Goal: Task Accomplishment & Management: Manage account settings

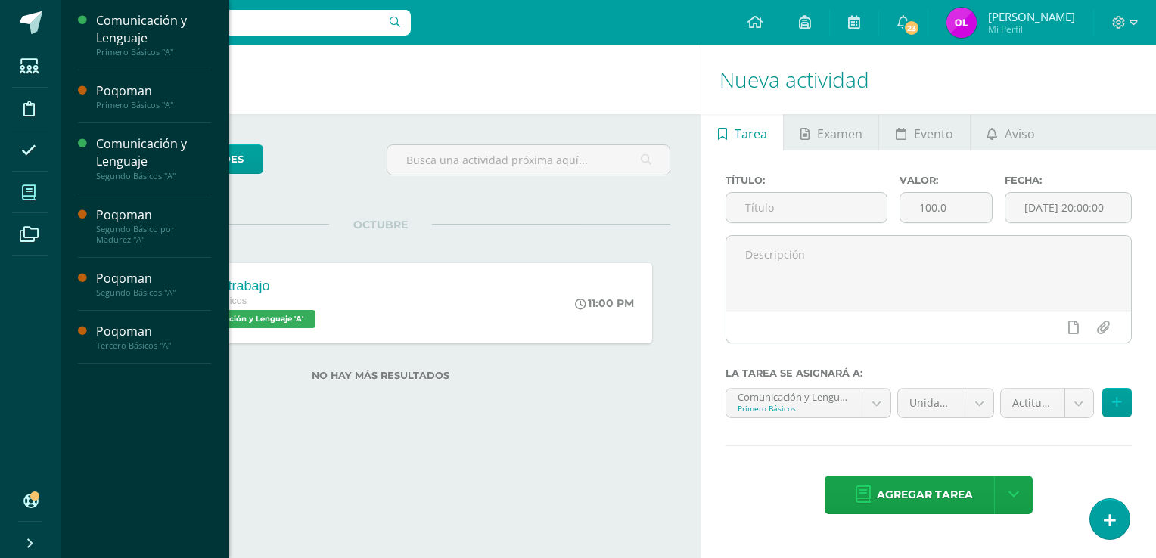
click at [32, 187] on icon at bounding box center [29, 192] width 14 height 15
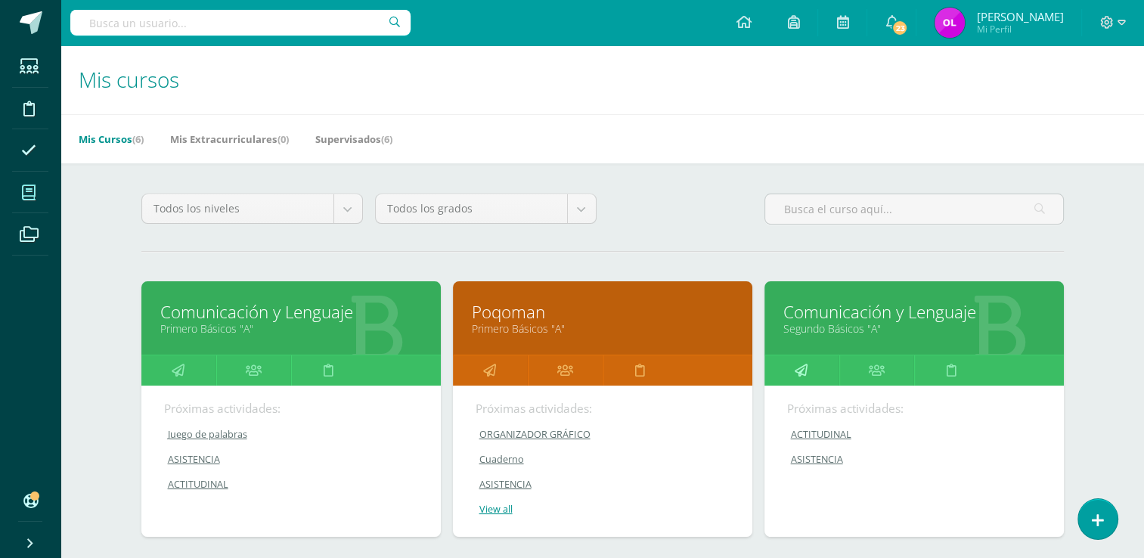
click at [809, 368] on link at bounding box center [802, 371] width 75 height 30
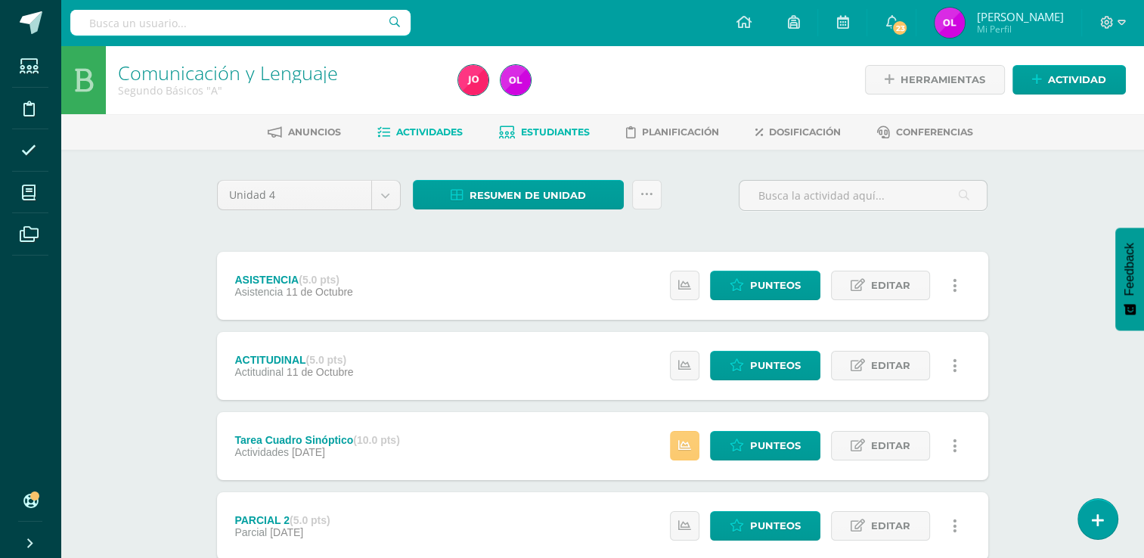
click at [536, 134] on span "Estudiantes" at bounding box center [555, 131] width 69 height 11
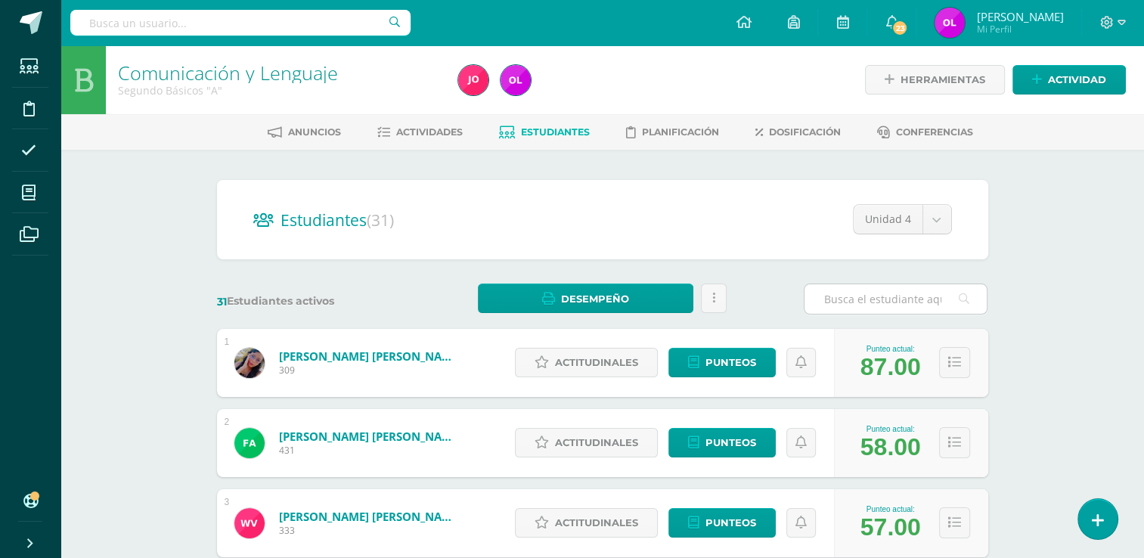
click at [891, 297] on input "text" at bounding box center [896, 298] width 182 height 29
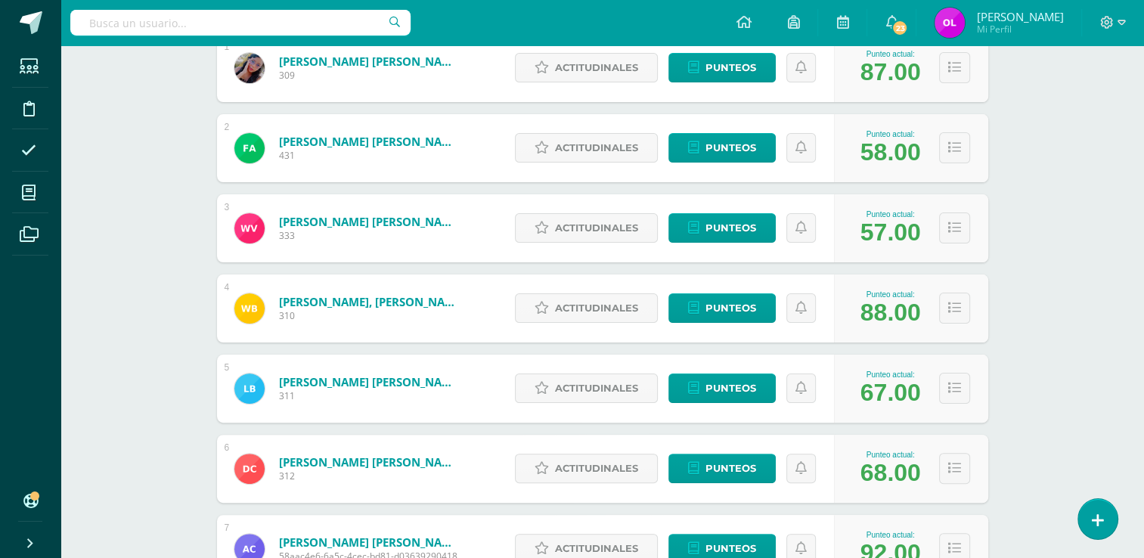
scroll to position [303, 0]
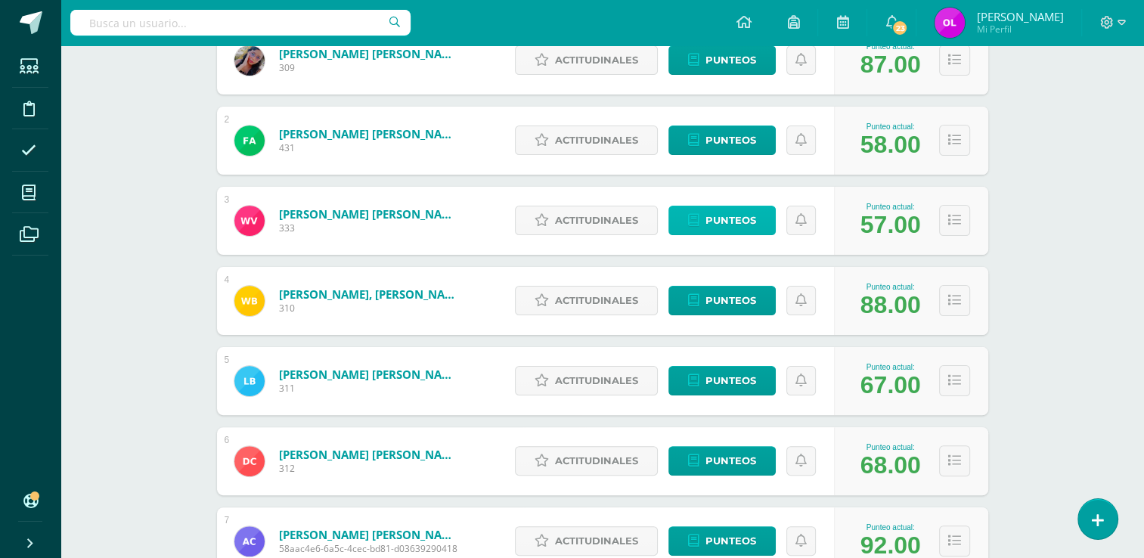
click at [742, 222] on span "Punteos" at bounding box center [731, 220] width 51 height 28
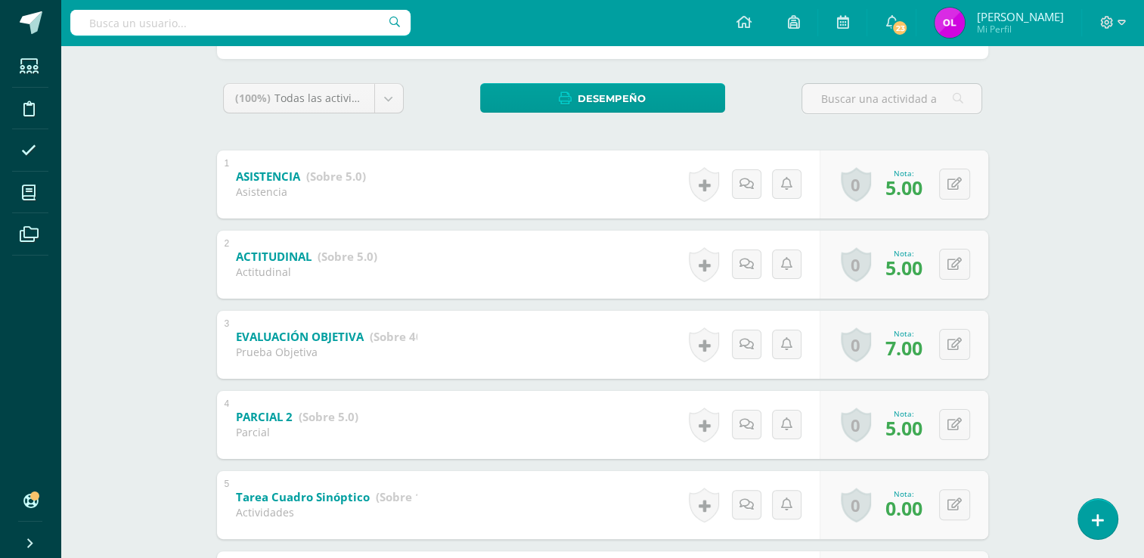
scroll to position [303, 0]
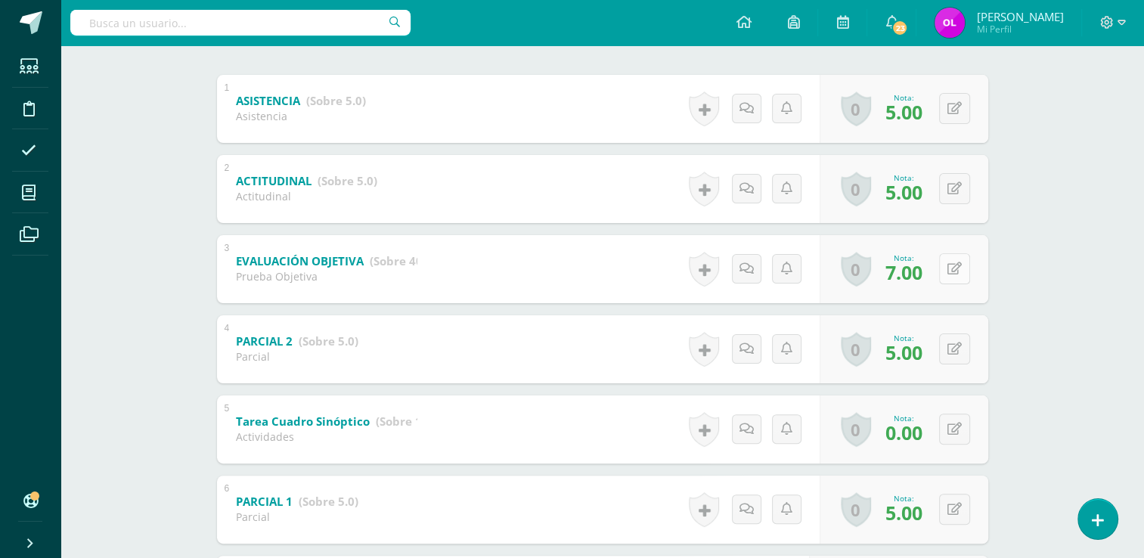
click at [958, 277] on button at bounding box center [954, 268] width 31 height 31
type input "12"
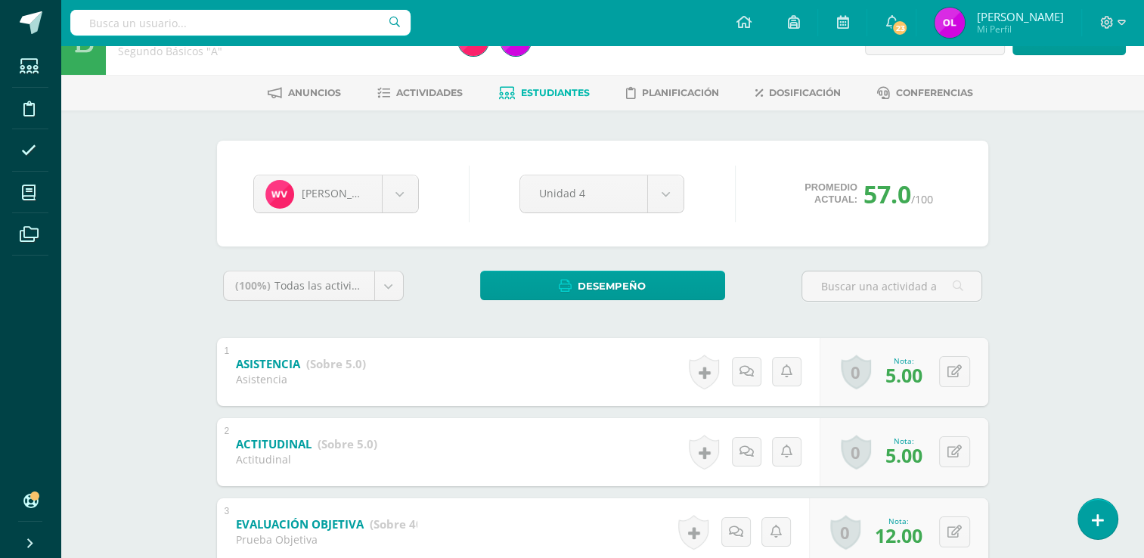
scroll to position [0, 0]
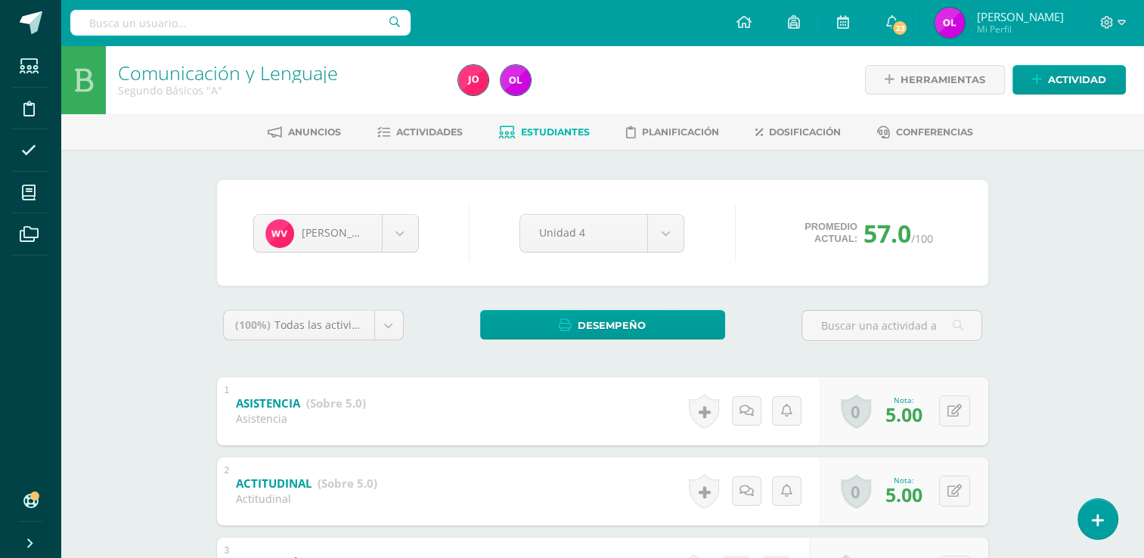
drag, startPoint x: 644, startPoint y: 303, endPoint x: 542, endPoint y: 265, distance: 109.9
click at [542, 265] on div "Wilver Baldez Rosa Apen Fabian Aquino Wilver Baldez Wesly Barán Levis Barrios D…" at bounding box center [603, 233] width 772 height 106
drag, startPoint x: 542, startPoint y: 265, endPoint x: 440, endPoint y: 234, distance: 105.8
click at [440, 234] on div "Wilver Baldez Rosa Apen Fabian Aquino Wilver Baldez Wesly Barán Levis Barrios D…" at bounding box center [603, 233] width 772 height 106
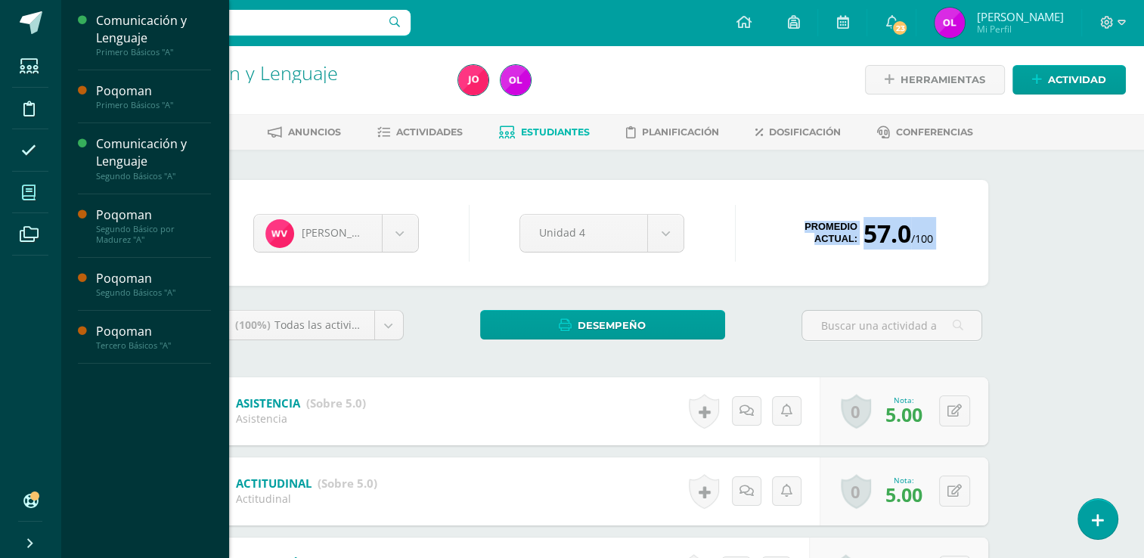
click at [29, 190] on icon at bounding box center [29, 192] width 14 height 15
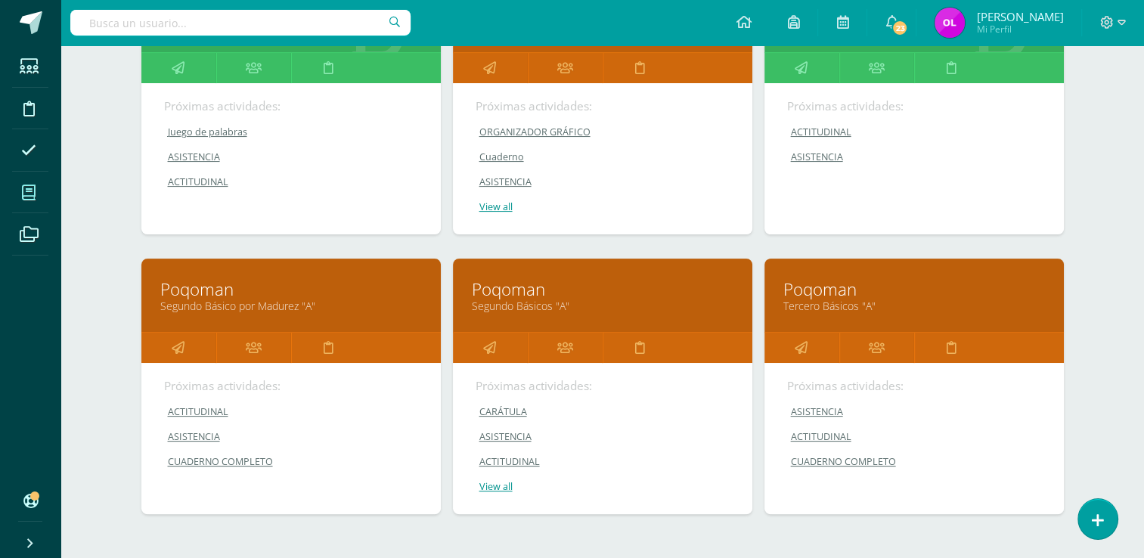
scroll to position [378, 0]
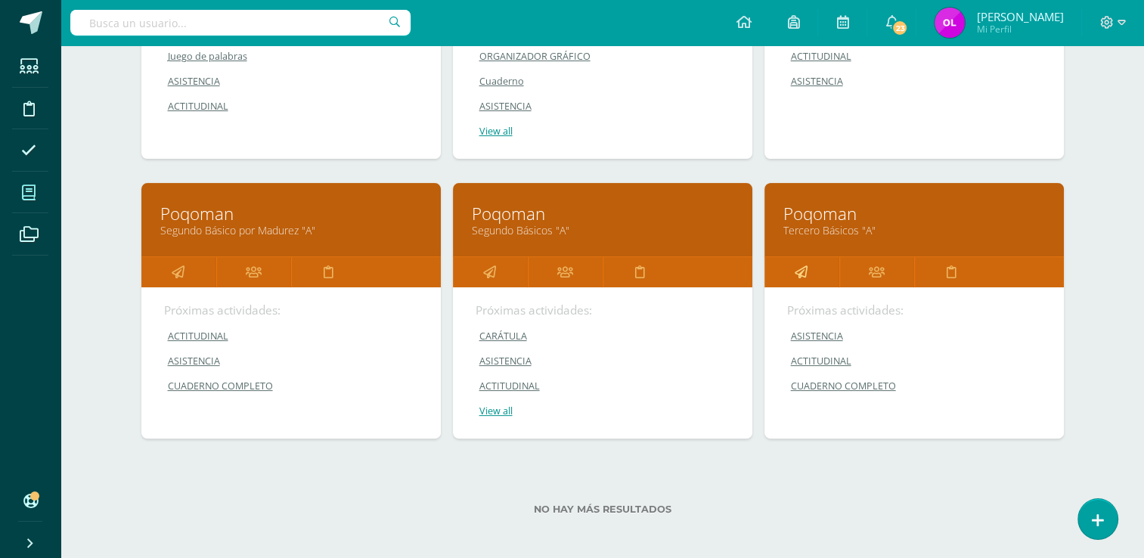
click at [799, 277] on icon at bounding box center [801, 271] width 13 height 29
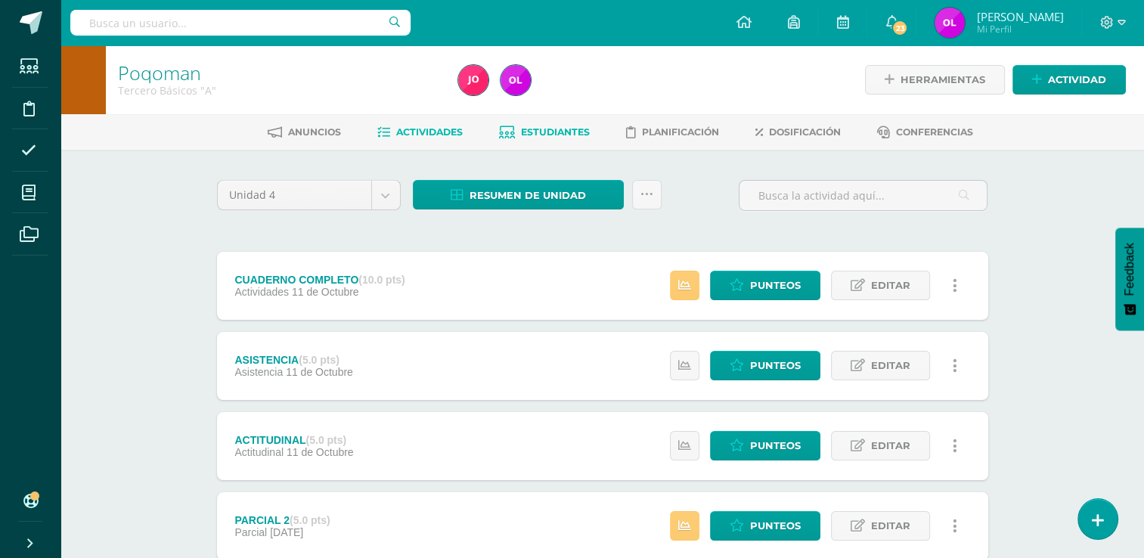
click at [540, 132] on span "Estudiantes" at bounding box center [555, 131] width 69 height 11
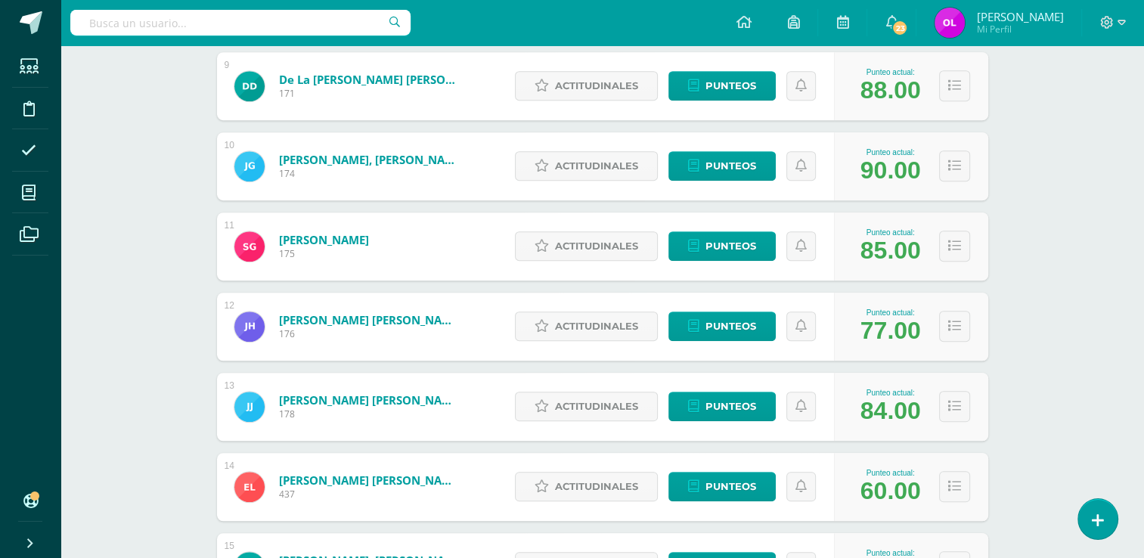
scroll to position [958, 0]
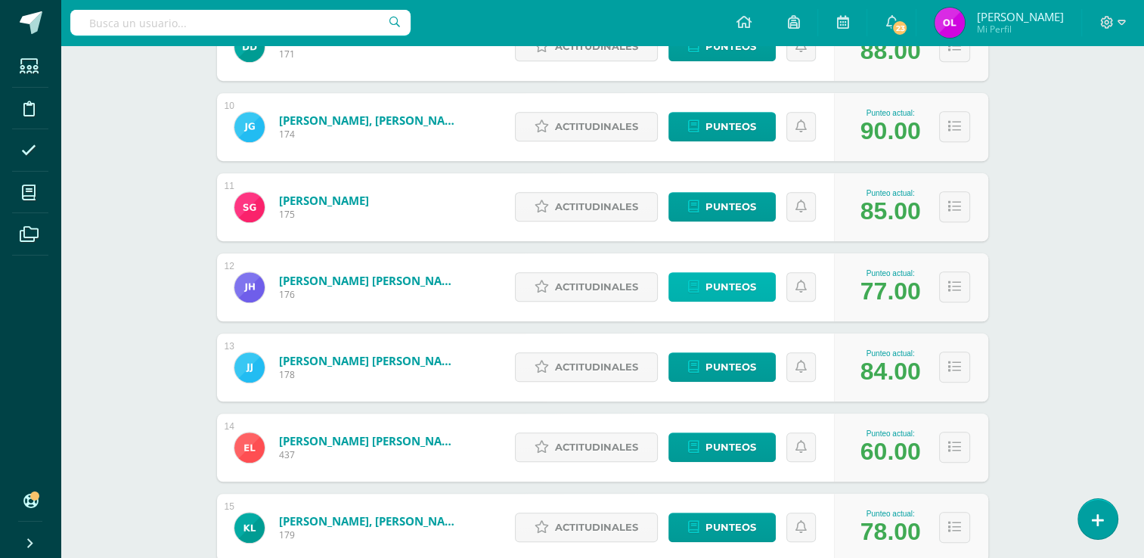
click at [726, 286] on span "Punteos" at bounding box center [731, 287] width 51 height 28
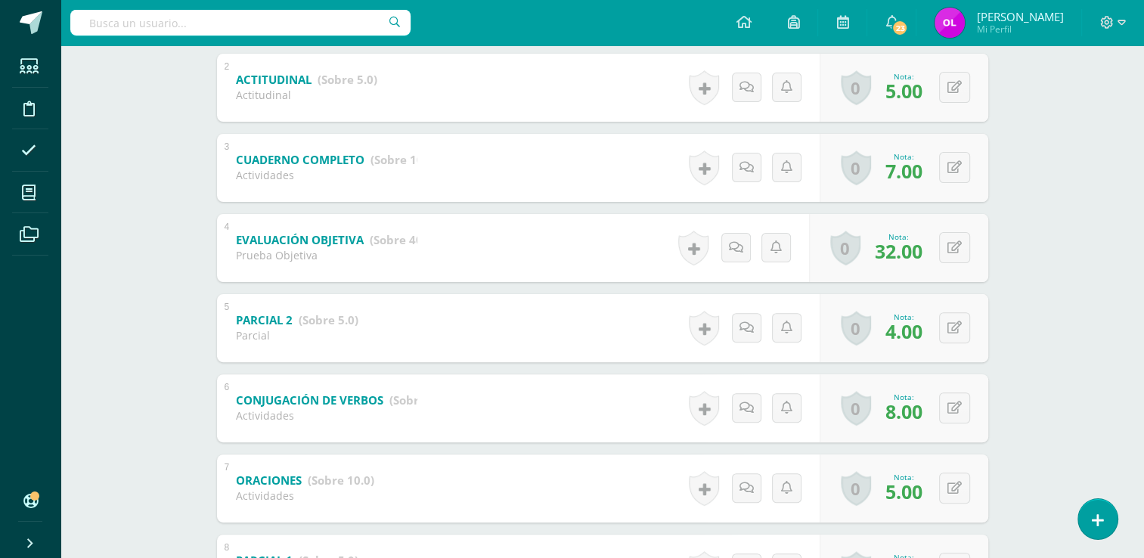
scroll to position [378, 0]
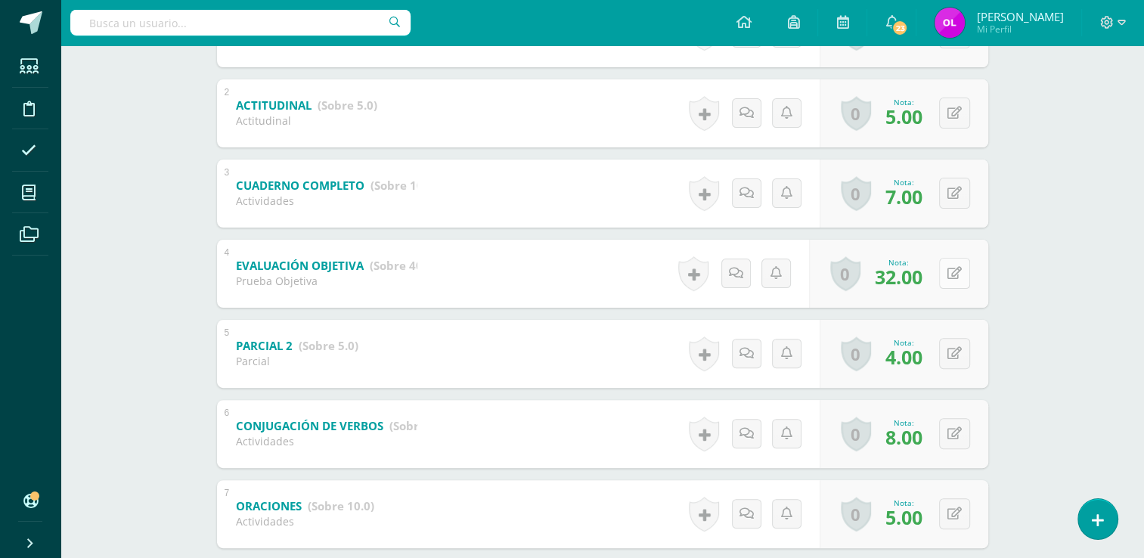
click at [952, 275] on button at bounding box center [954, 273] width 31 height 31
type input "40"
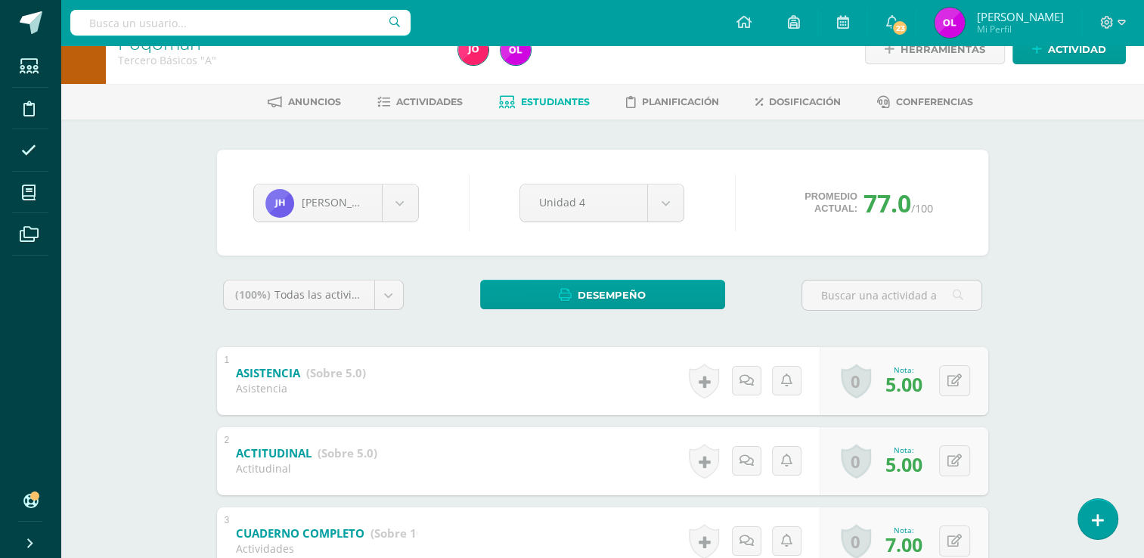
scroll to position [0, 0]
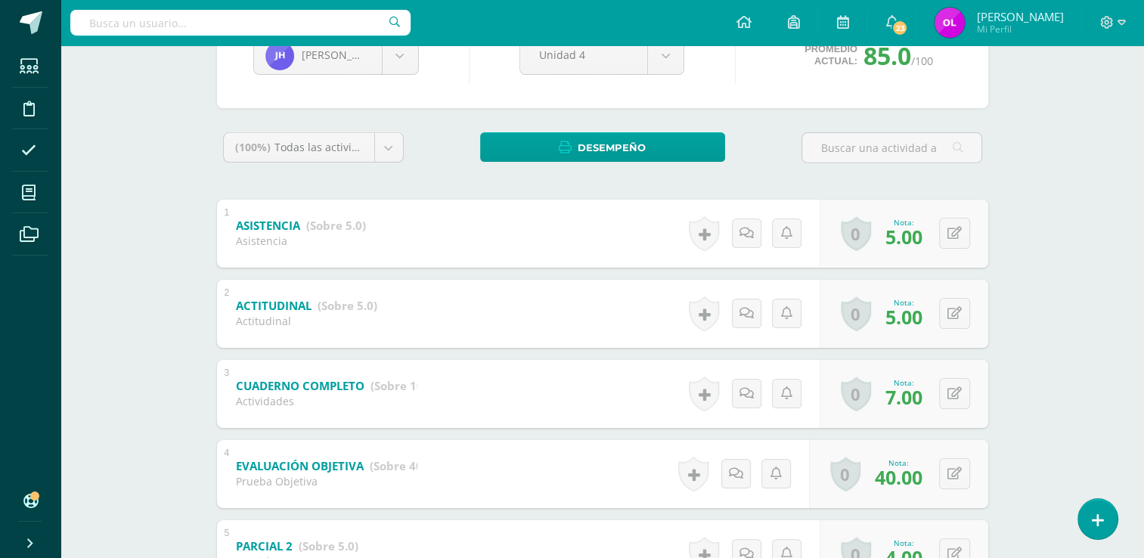
scroll to position [303, 0]
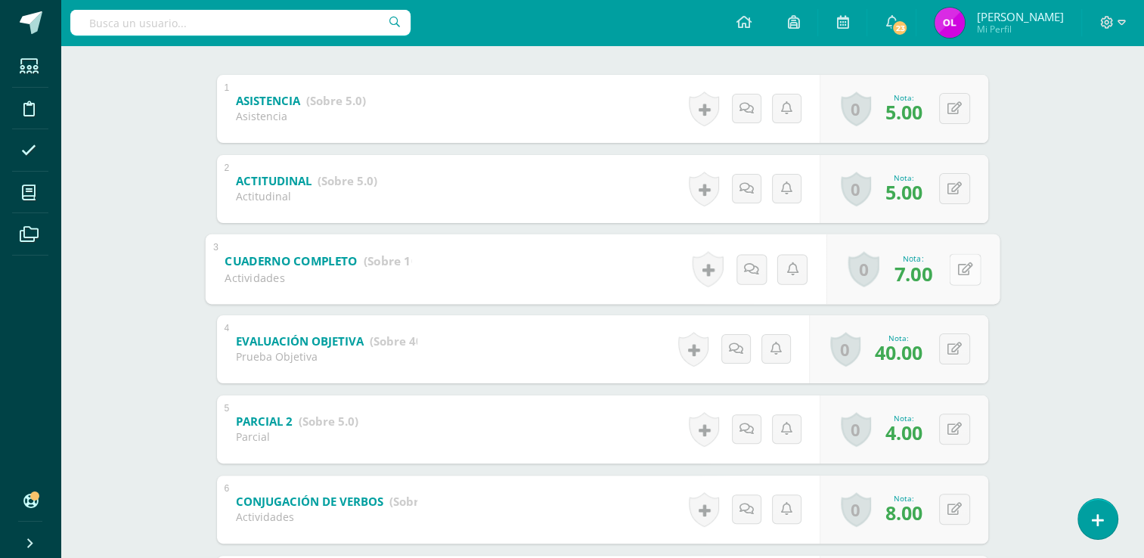
click at [948, 272] on div "0 Logros Logros obtenidos Aún no hay logros agregados Nota: 7.00" at bounding box center [912, 269] width 173 height 70
click at [965, 269] on icon at bounding box center [965, 268] width 15 height 13
type input "9"
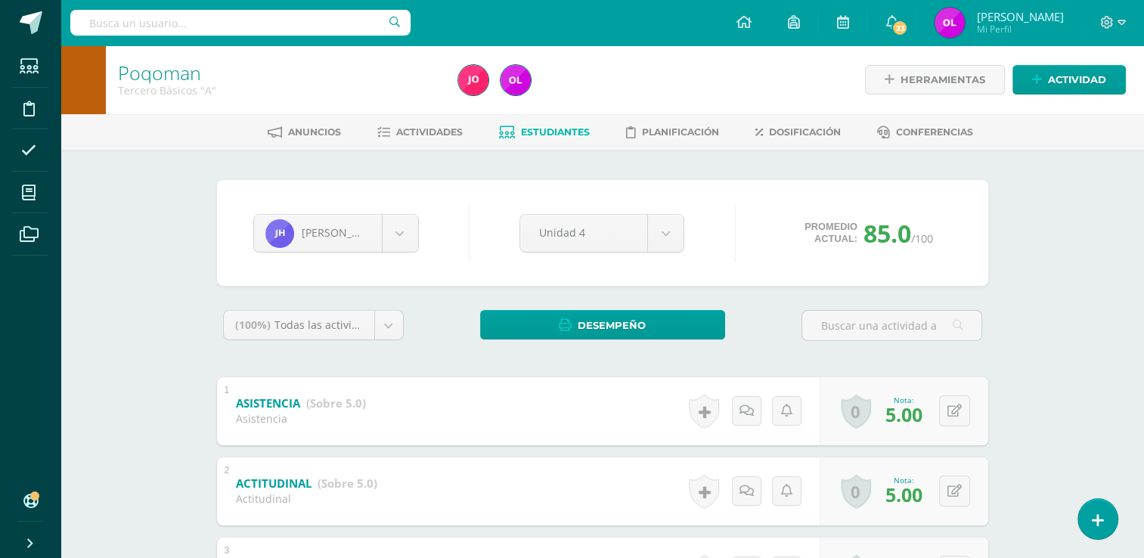
click at [565, 131] on span "Estudiantes" at bounding box center [555, 131] width 69 height 11
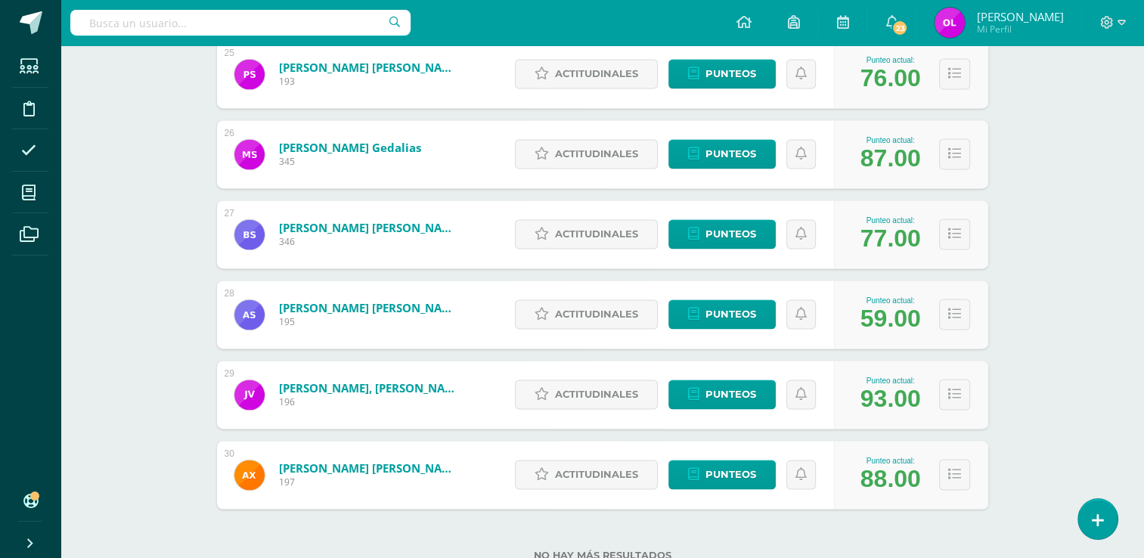
scroll to position [2264, 0]
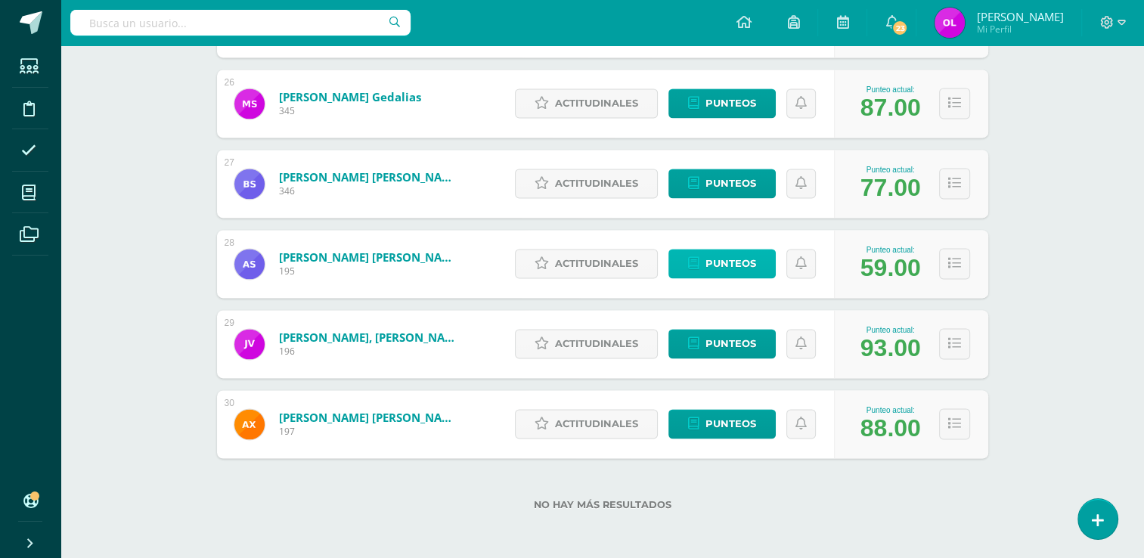
click at [732, 265] on span "Punteos" at bounding box center [731, 264] width 51 height 28
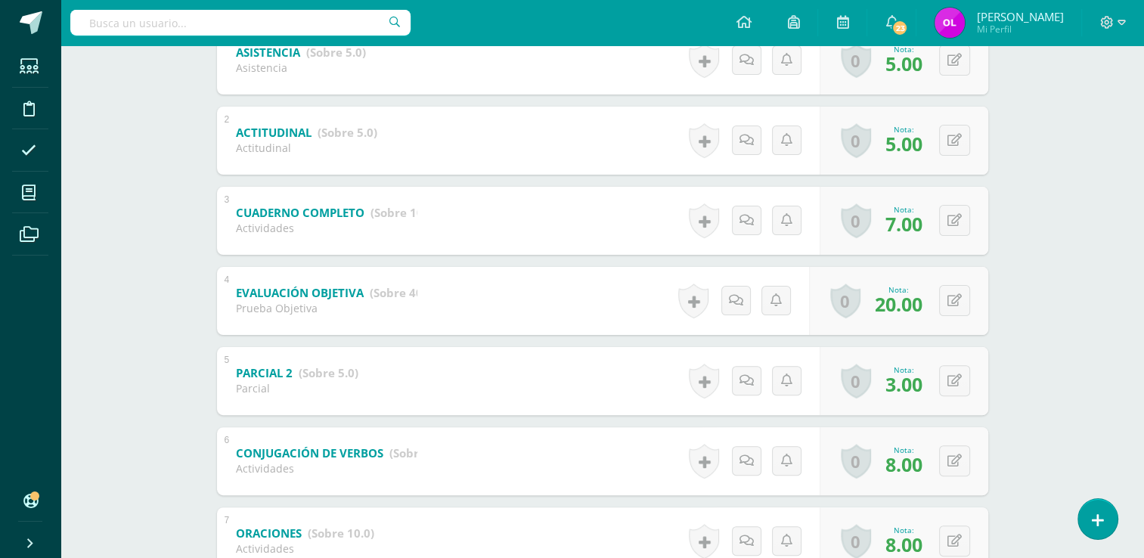
scroll to position [378, 0]
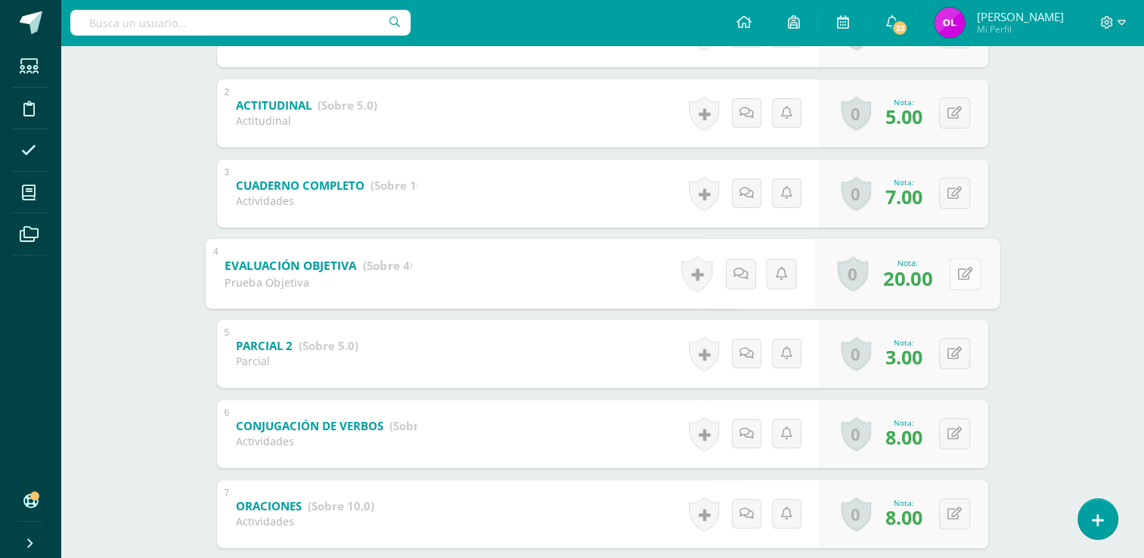
click at [958, 274] on icon at bounding box center [965, 273] width 15 height 13
type input "40"
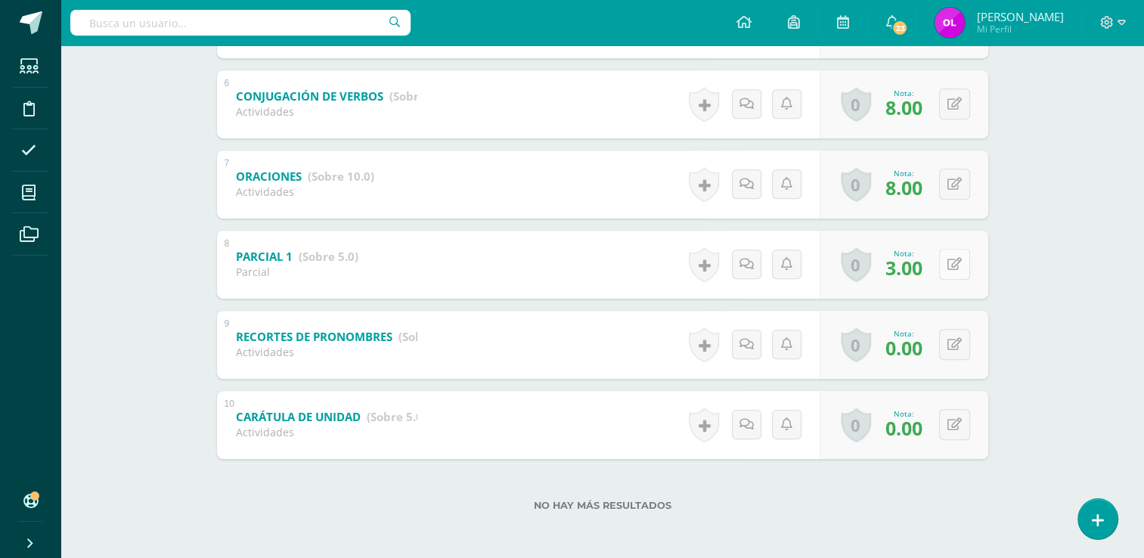
scroll to position [709, 0]
click at [959, 418] on icon at bounding box center [965, 424] width 15 height 13
type input "5"
click at [955, 342] on button at bounding box center [954, 343] width 31 height 31
type input "4"
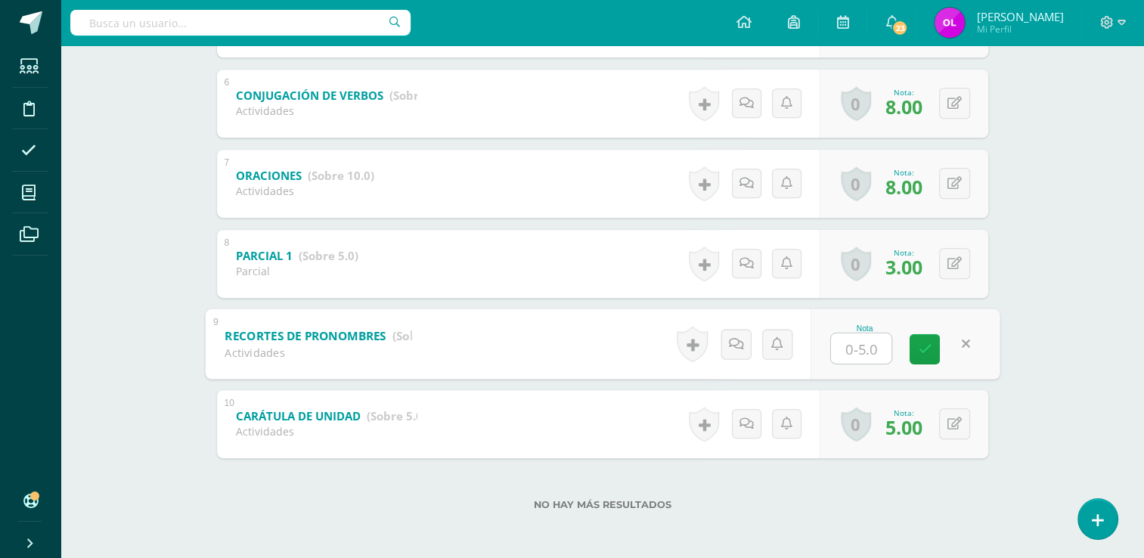
type input "5"
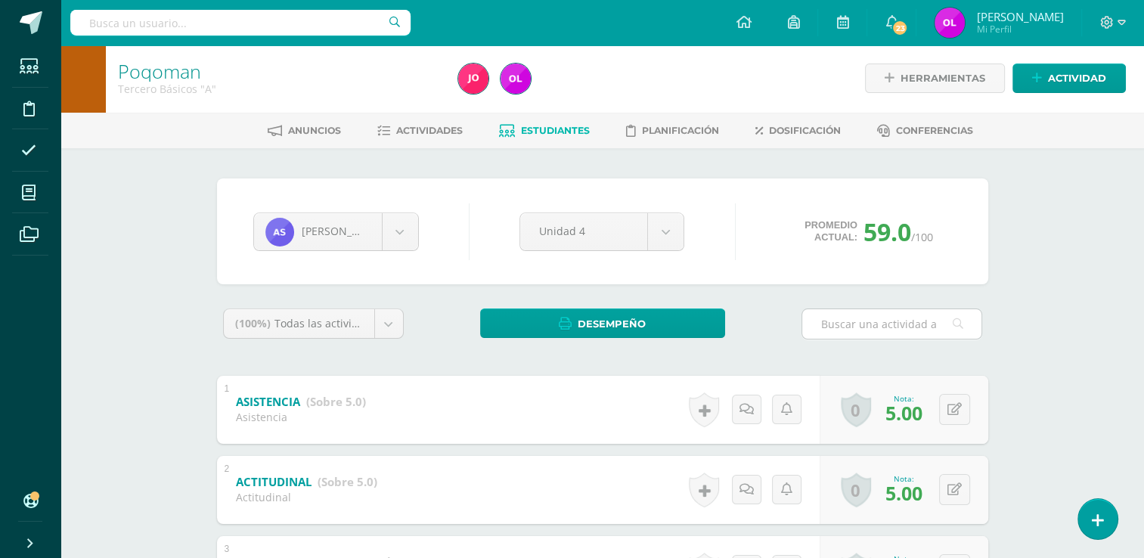
scroll to position [0, 0]
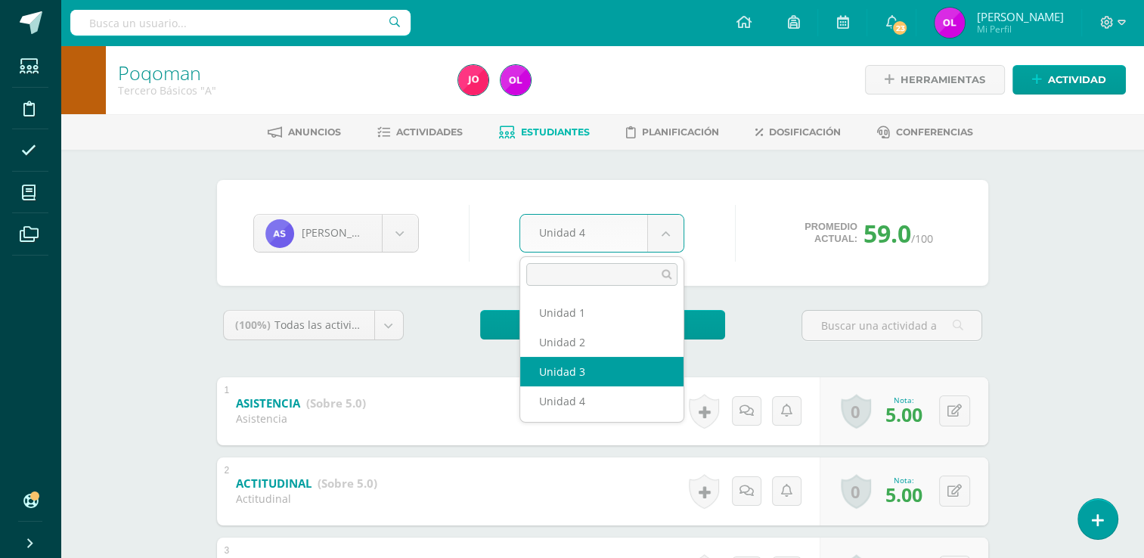
select select "Unidad 3"
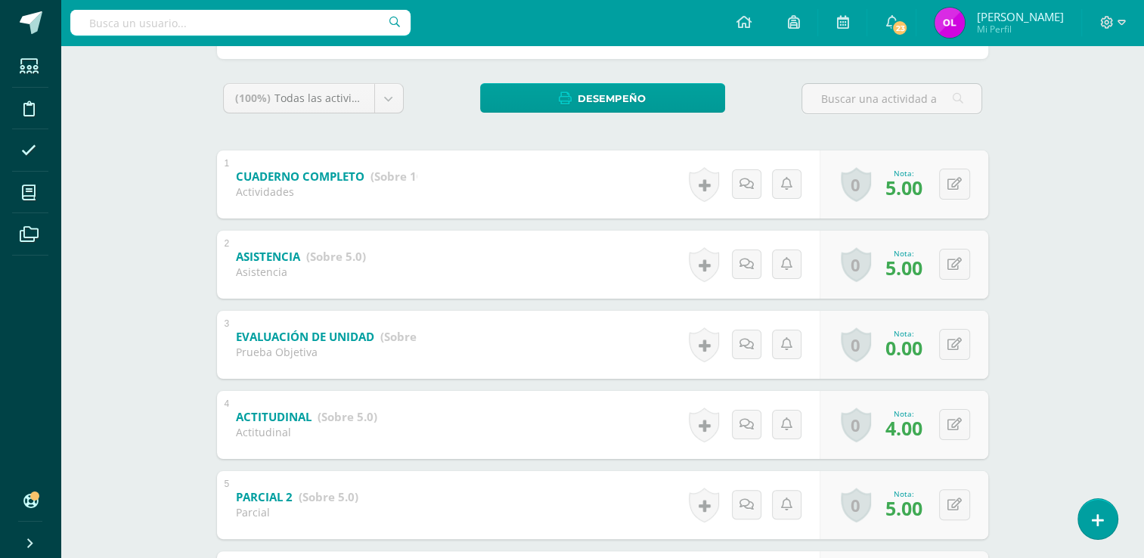
scroll to position [378, 0]
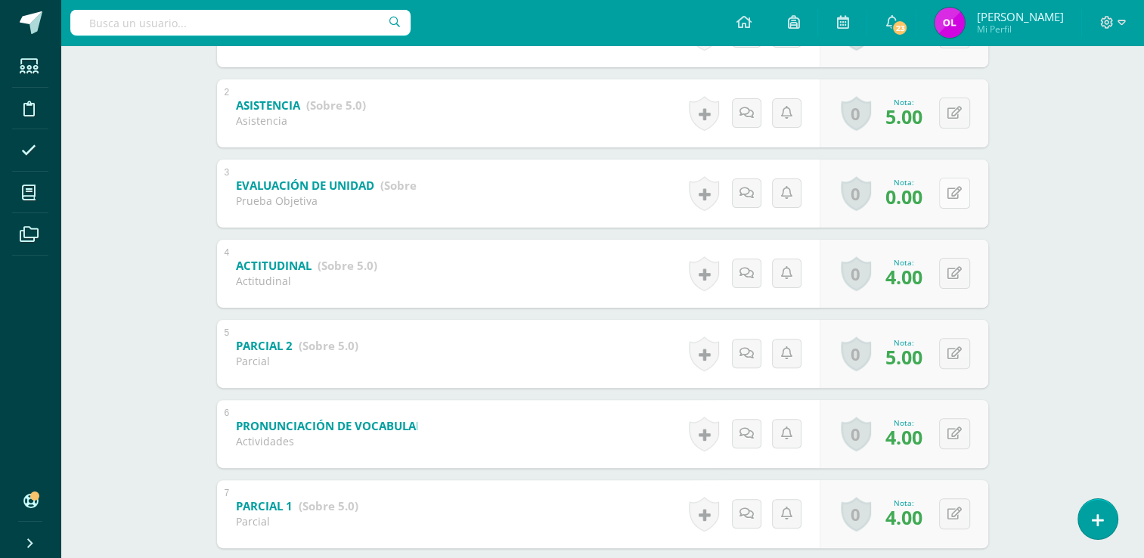
click at [956, 195] on icon at bounding box center [955, 193] width 14 height 13
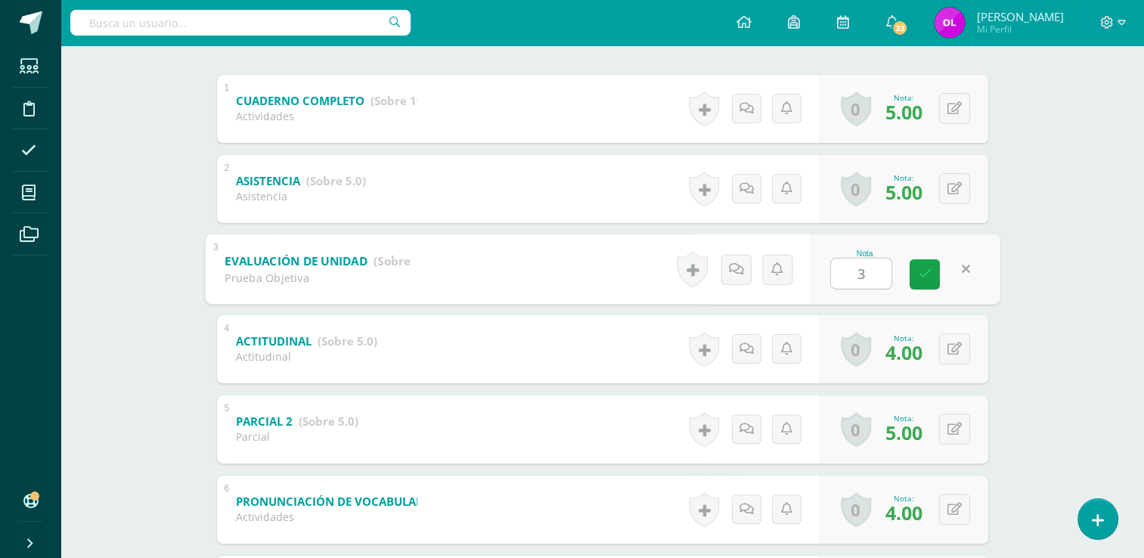
type input "30"
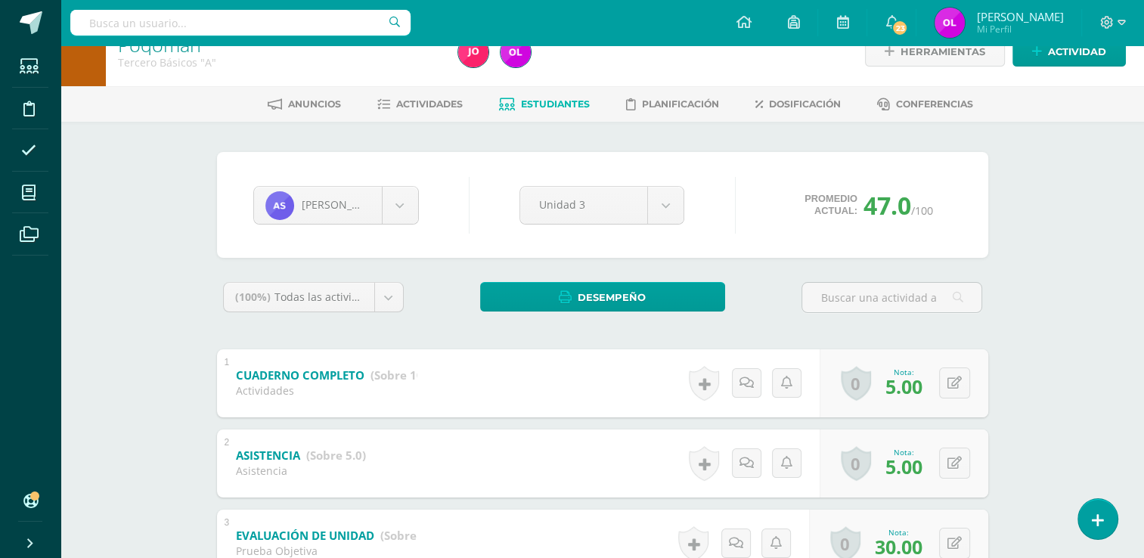
scroll to position [0, 0]
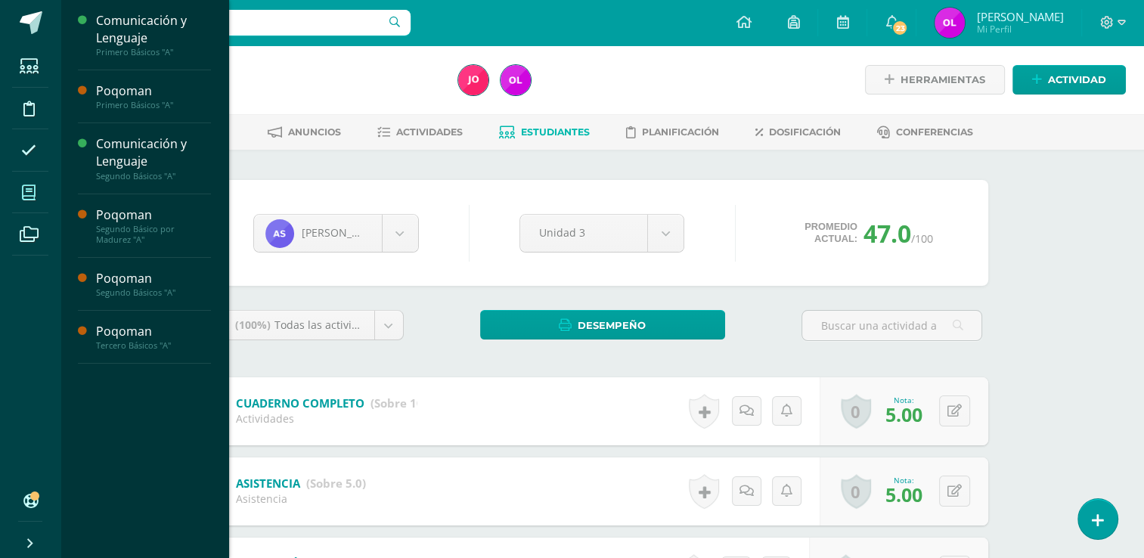
click at [26, 191] on icon at bounding box center [29, 192] width 14 height 15
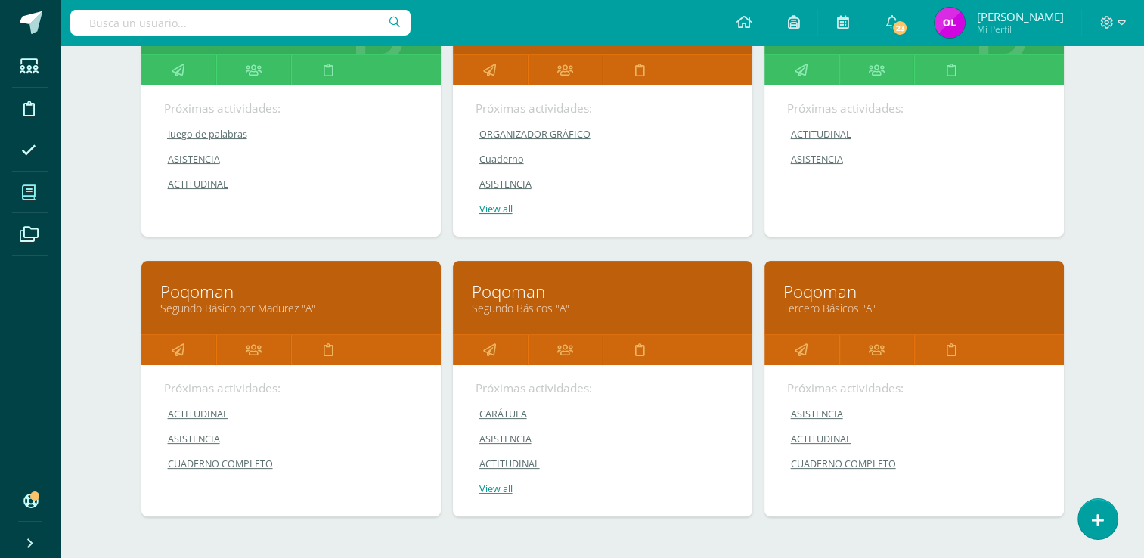
scroll to position [303, 0]
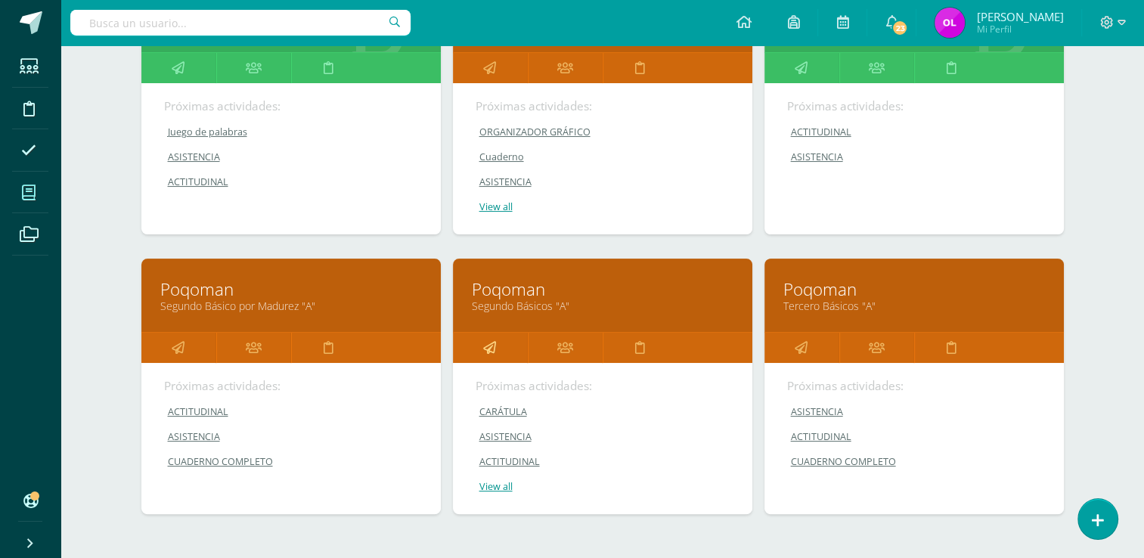
click at [493, 343] on icon at bounding box center [489, 347] width 13 height 29
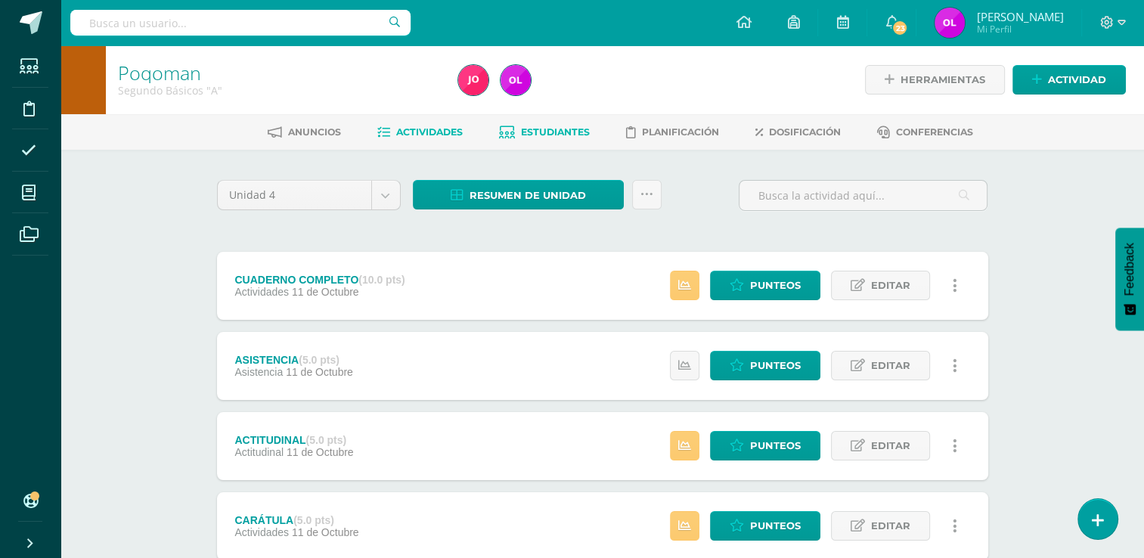
click at [555, 129] on span "Estudiantes" at bounding box center [555, 131] width 69 height 11
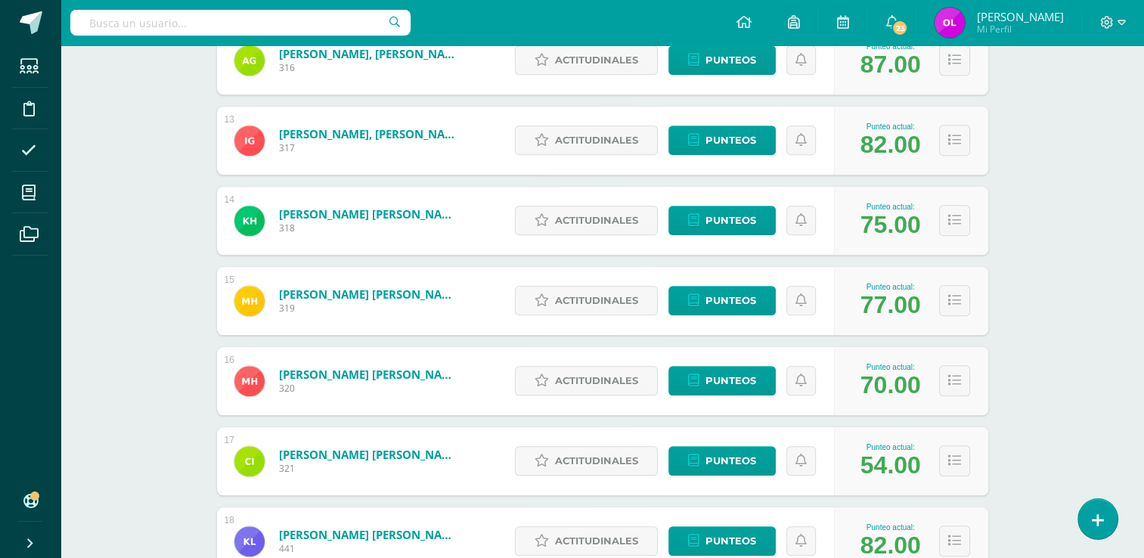
scroll to position [1457, 0]
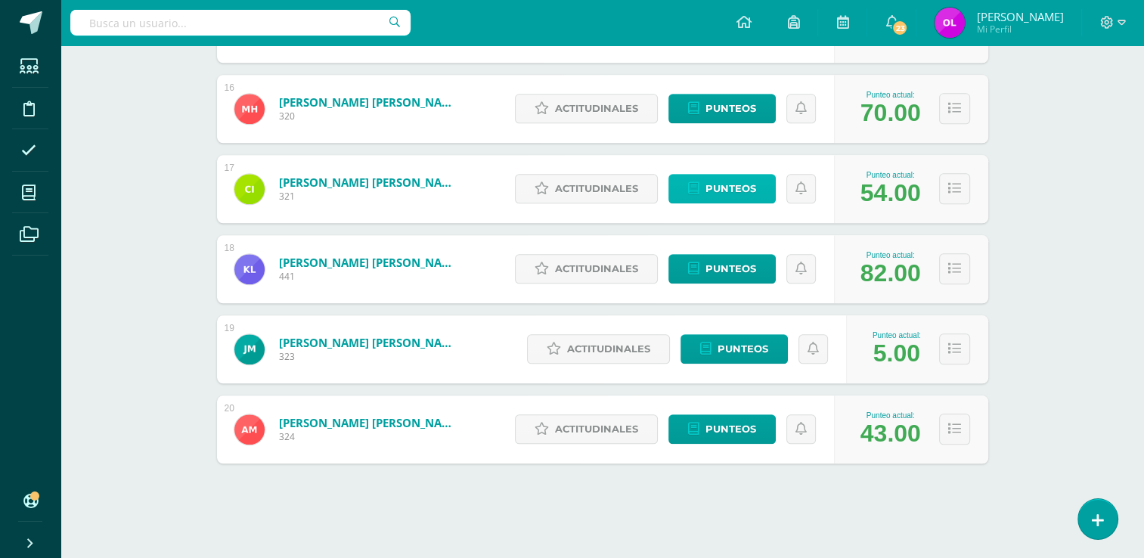
click at [738, 194] on span "Punteos" at bounding box center [731, 189] width 51 height 28
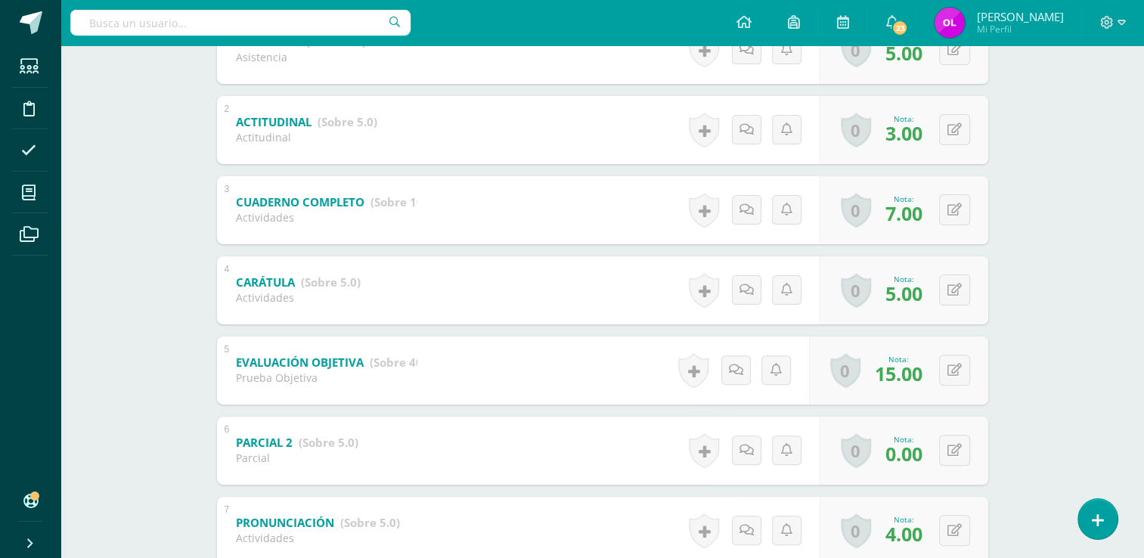
scroll to position [454, 0]
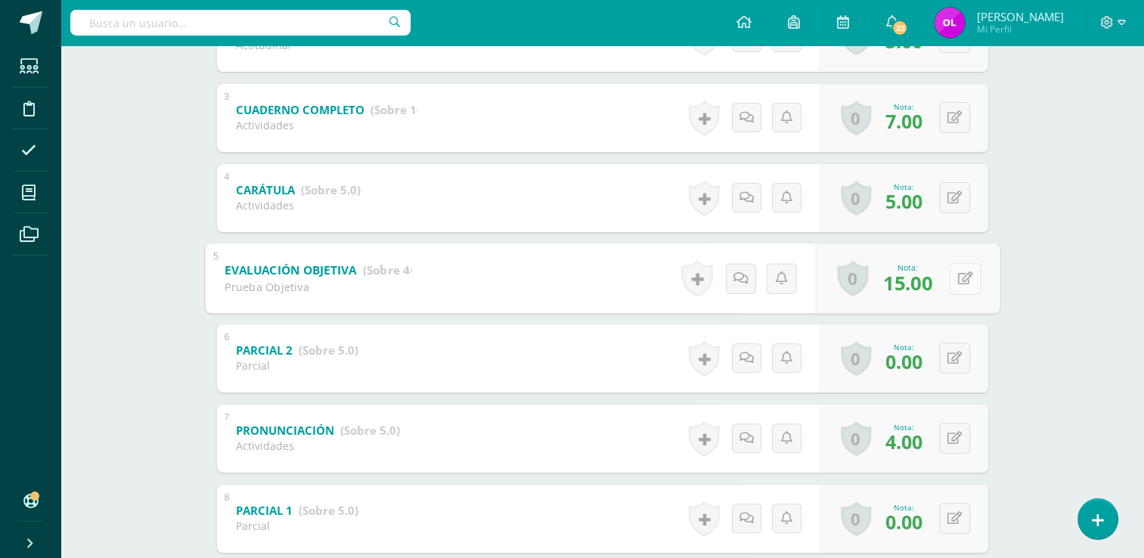
click at [954, 281] on button at bounding box center [965, 278] width 32 height 32
type input "20"
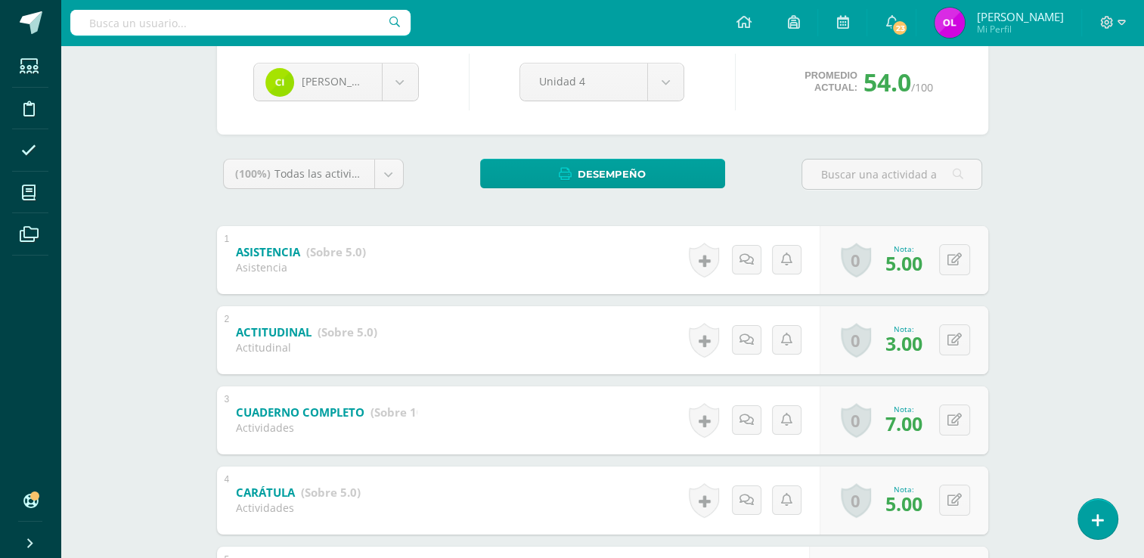
scroll to position [0, 0]
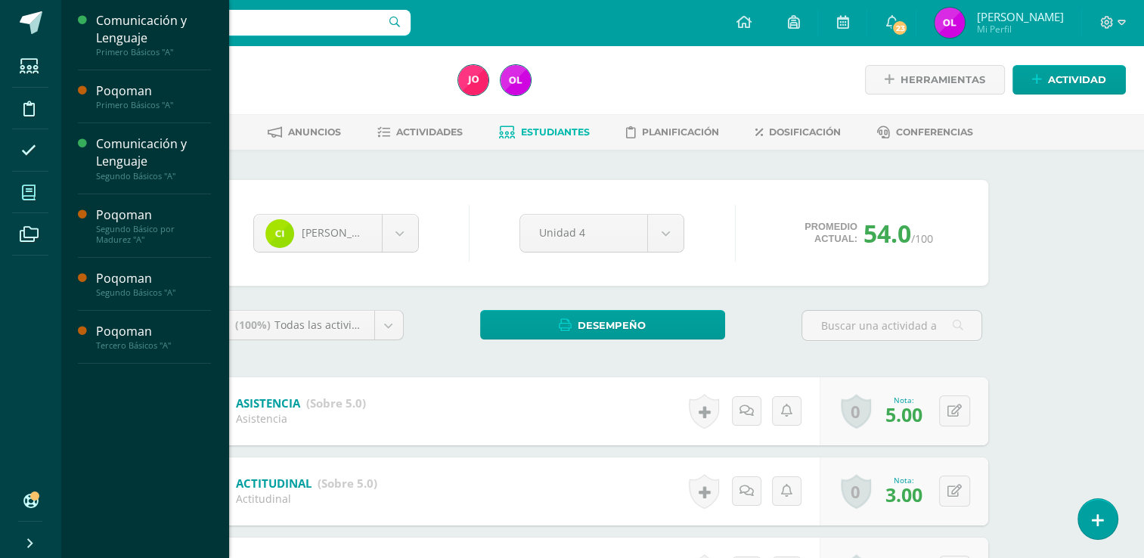
click at [31, 191] on icon at bounding box center [29, 192] width 14 height 15
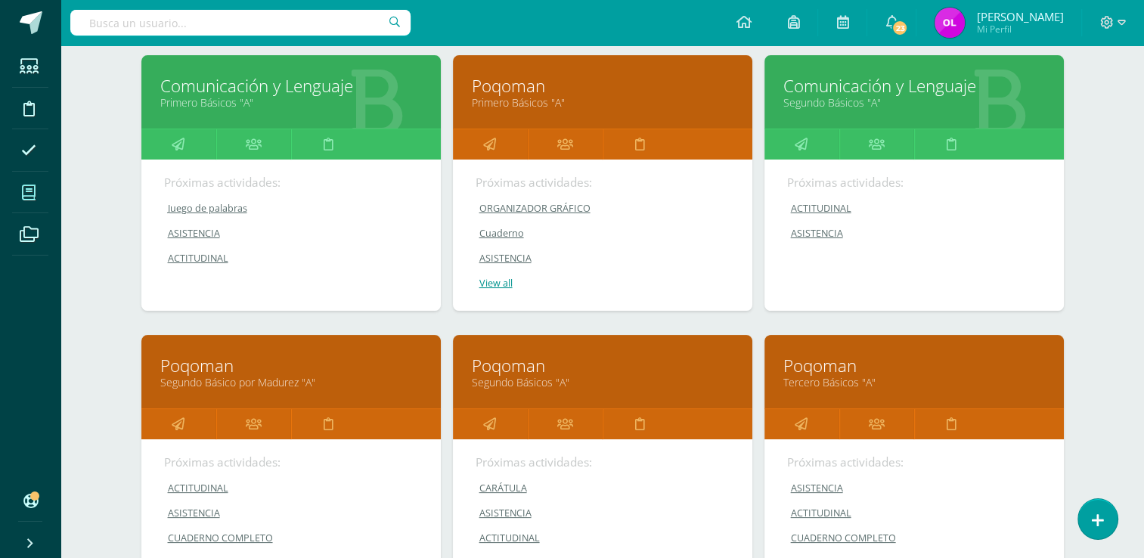
scroll to position [227, 0]
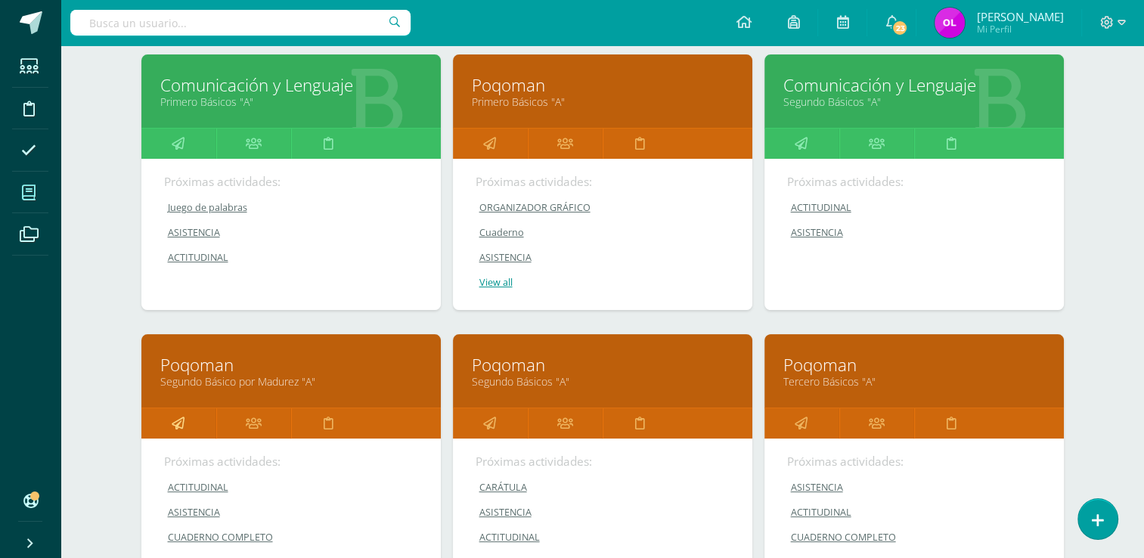
click at [179, 422] on icon at bounding box center [178, 422] width 13 height 29
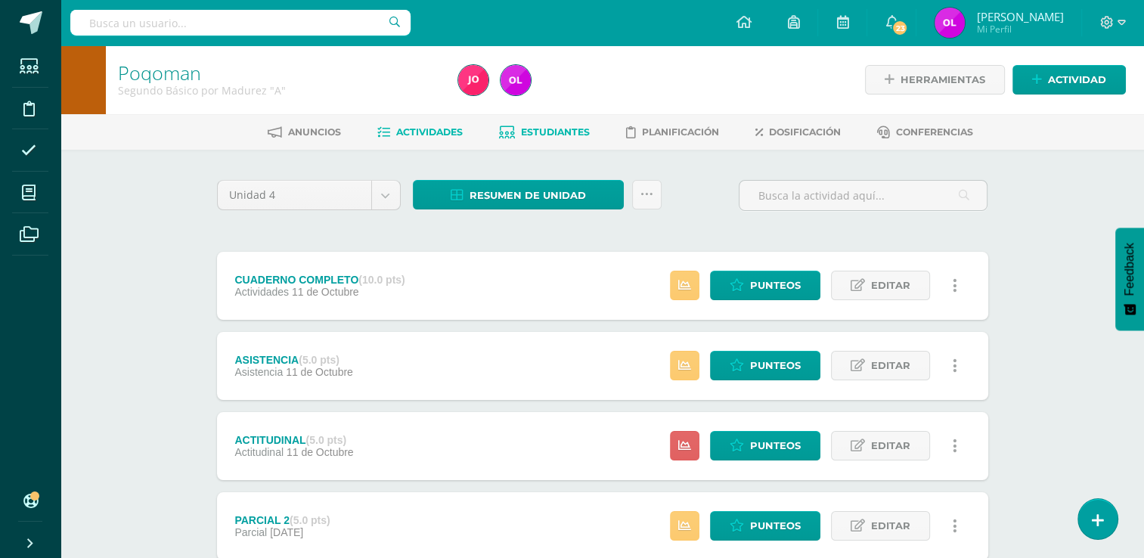
click at [539, 135] on span "Estudiantes" at bounding box center [555, 131] width 69 height 11
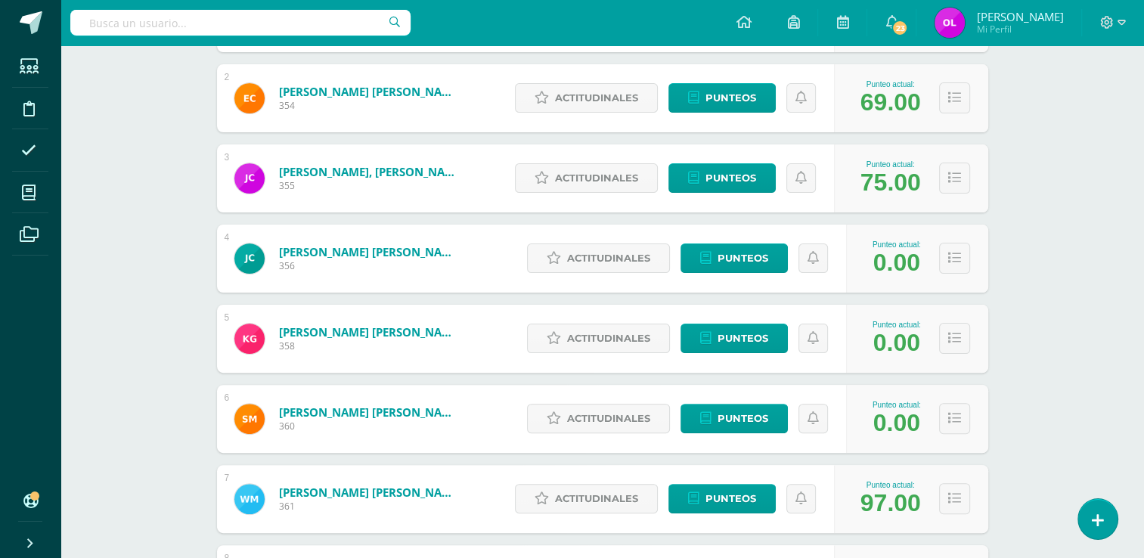
scroll to position [378, 0]
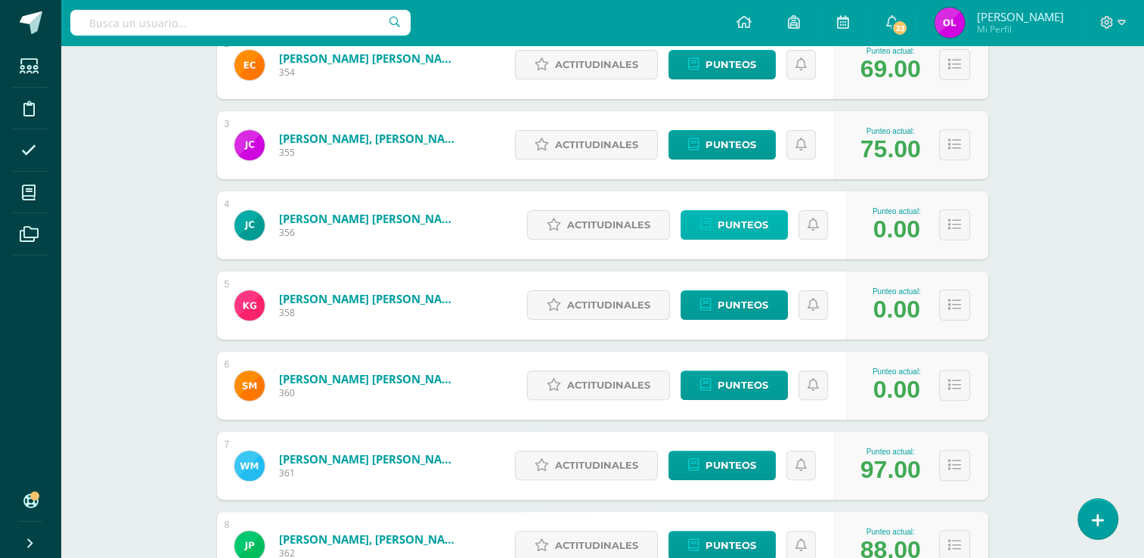
click at [737, 225] on span "Punteos" at bounding box center [743, 225] width 51 height 28
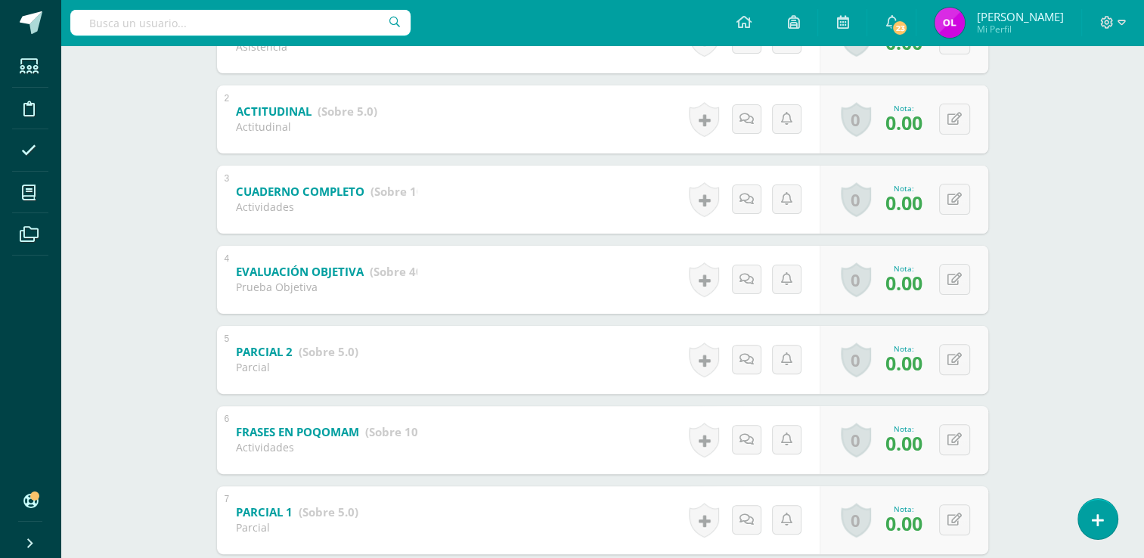
scroll to position [378, 0]
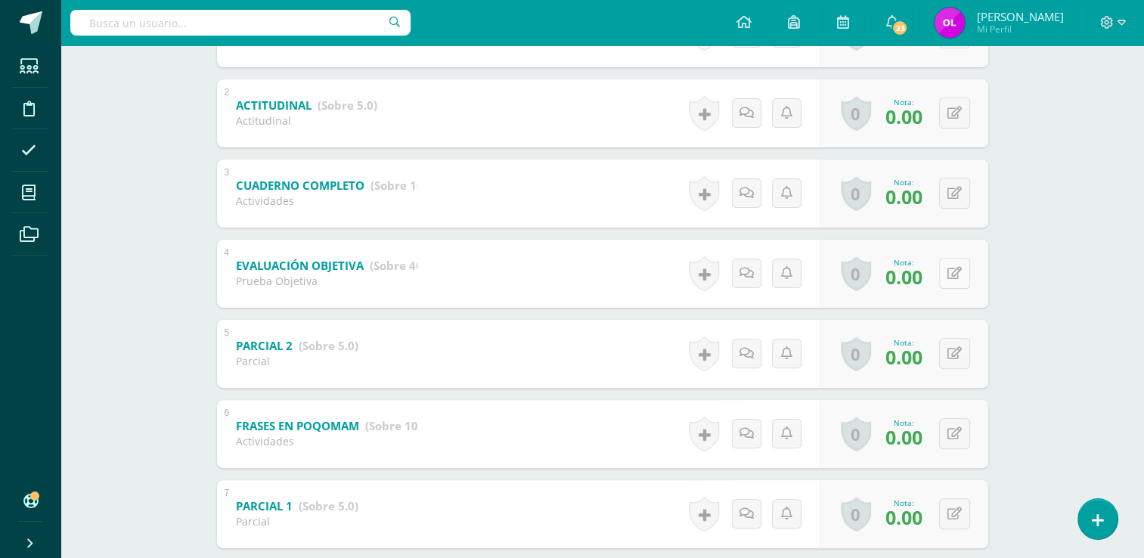
click at [954, 278] on button at bounding box center [954, 273] width 31 height 31
type input "40"
click at [958, 112] on icon at bounding box center [955, 113] width 14 height 13
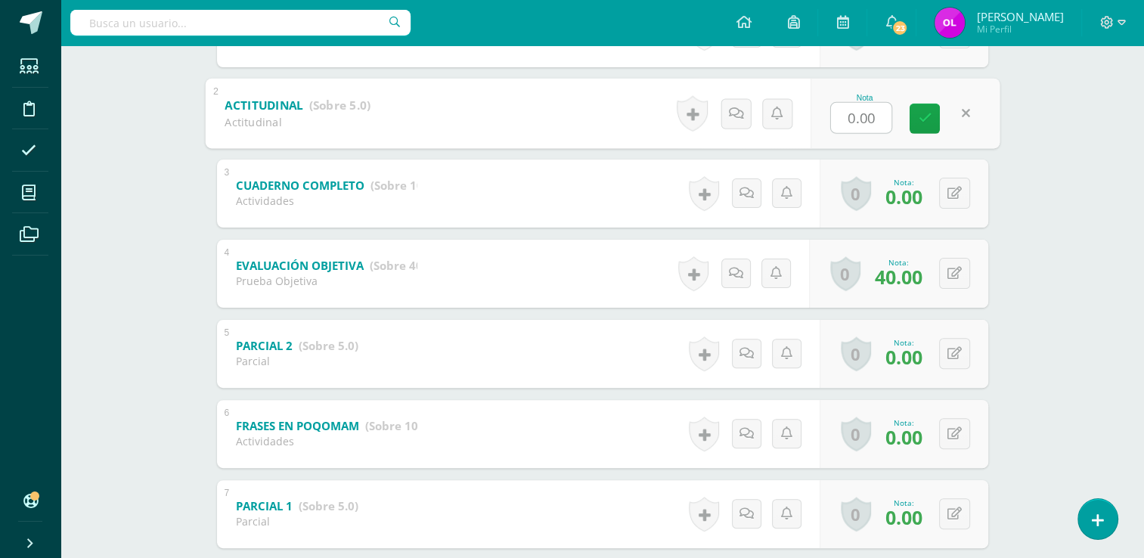
type input "5"
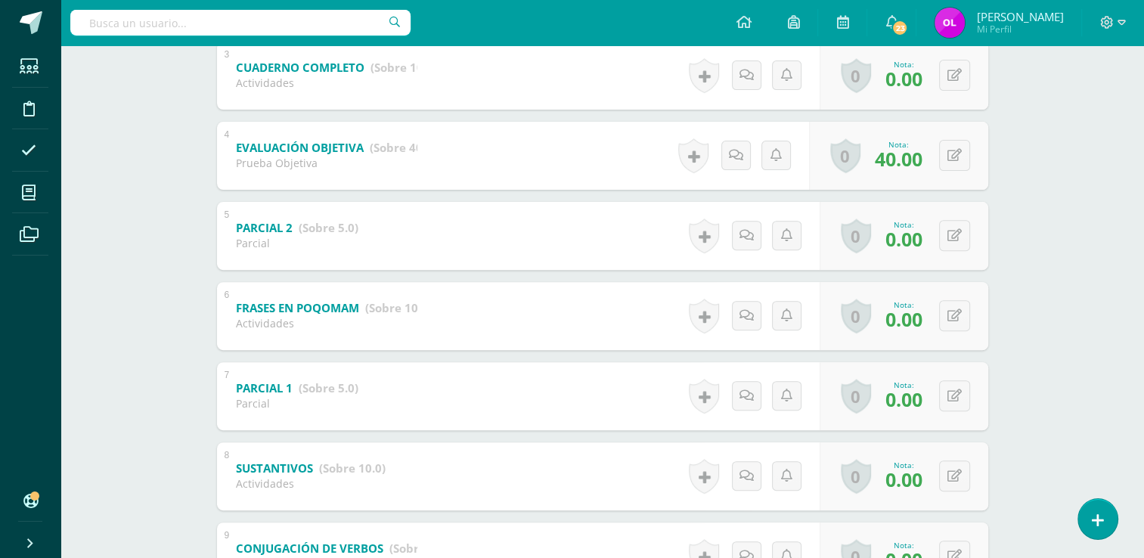
scroll to position [529, 0]
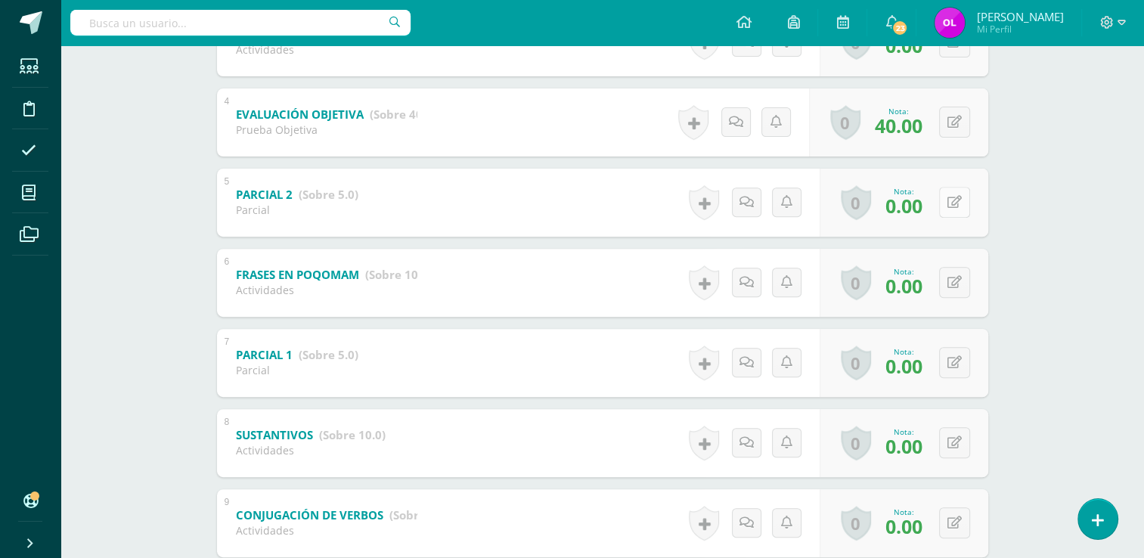
click at [955, 200] on icon at bounding box center [955, 202] width 14 height 13
type input "5"
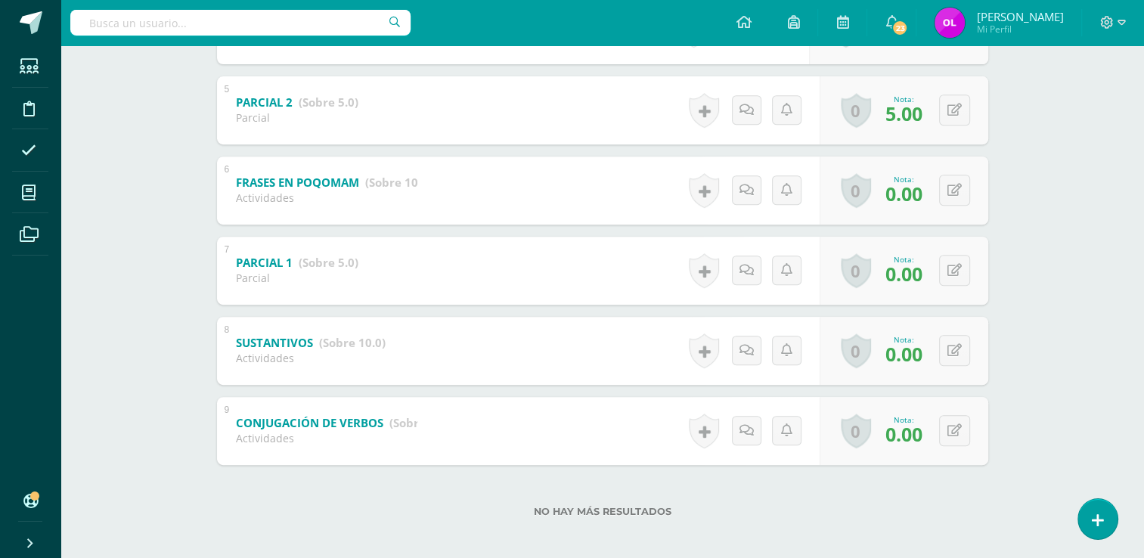
scroll to position [629, 0]
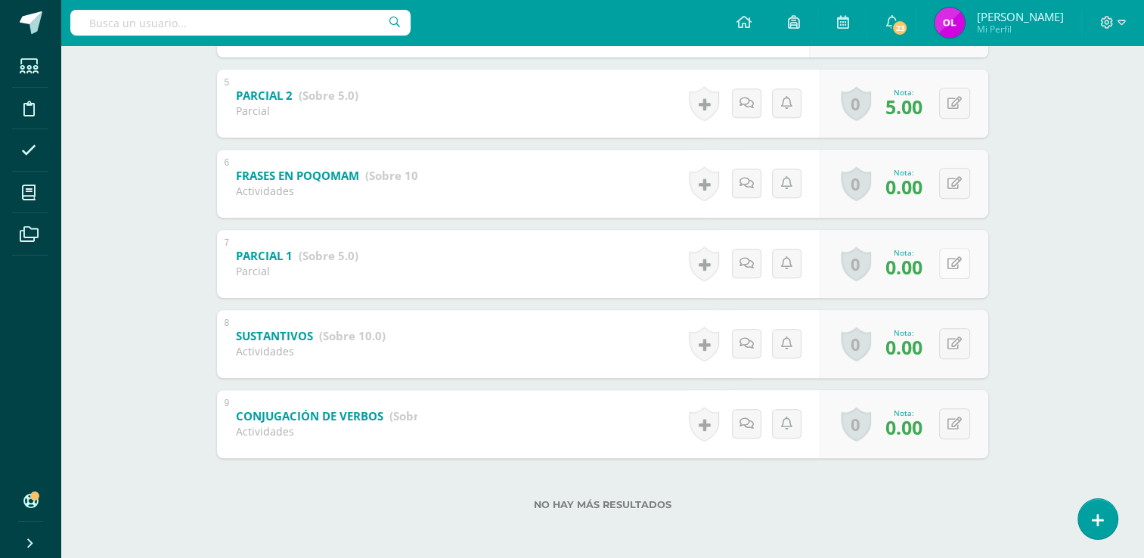
click at [950, 259] on button at bounding box center [954, 263] width 31 height 31
click button at bounding box center [965, 264] width 32 height 32
type input "5"
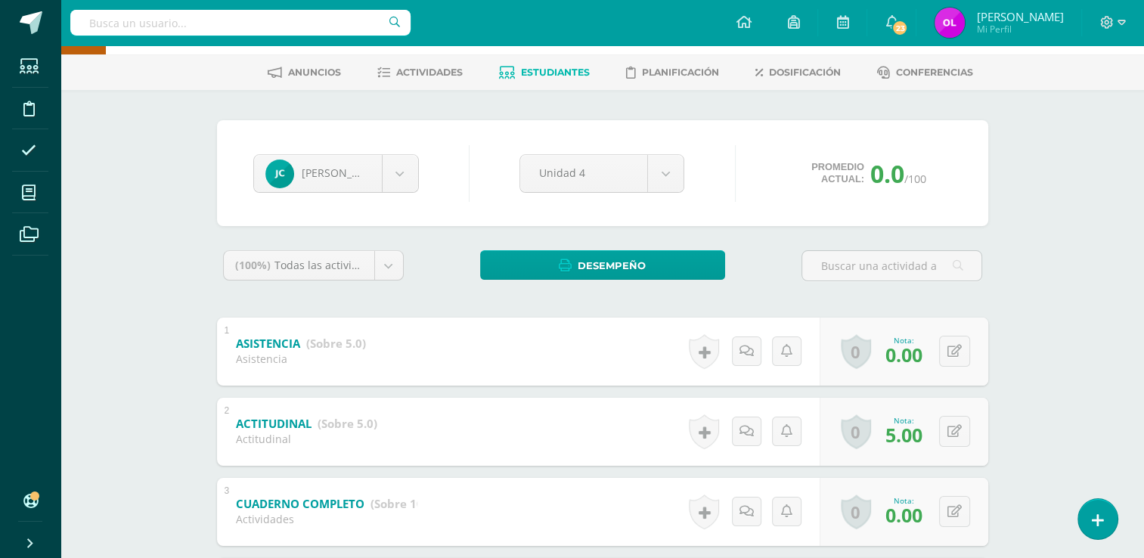
scroll to position [0, 0]
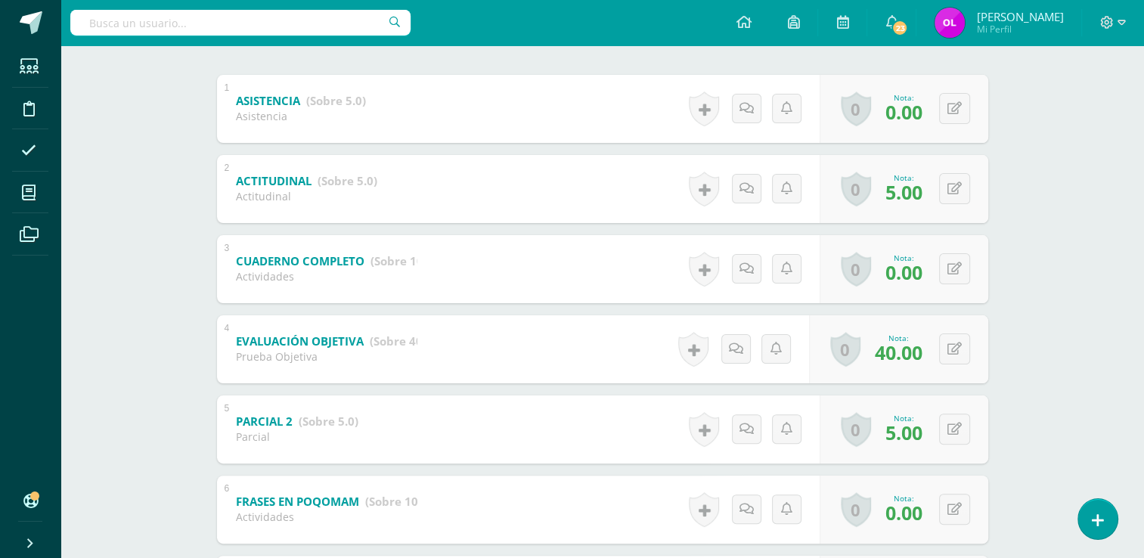
scroll to position [378, 0]
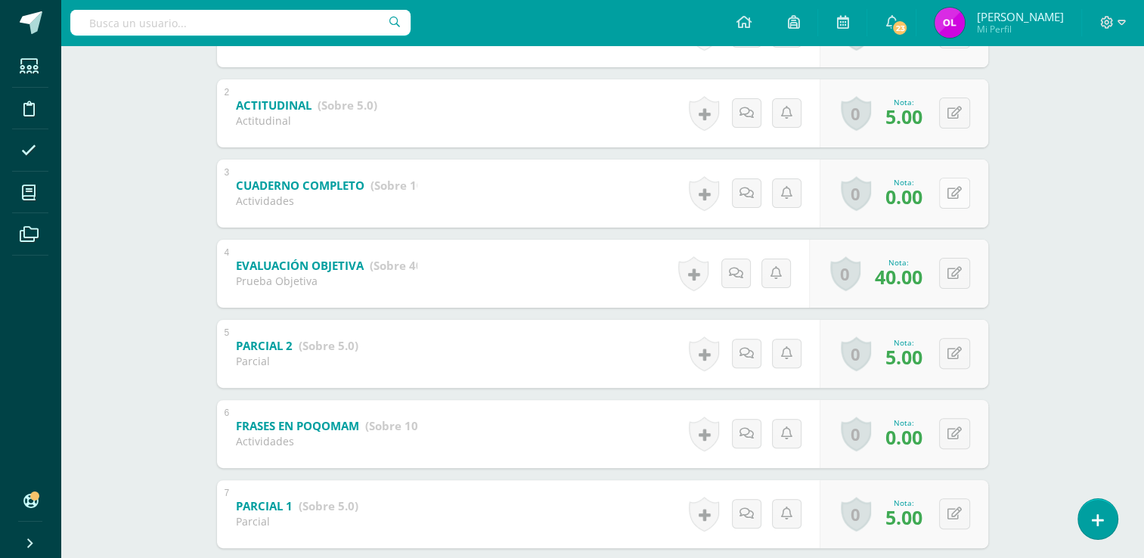
click at [958, 187] on icon at bounding box center [955, 193] width 14 height 13
type input "0"
type input "10"
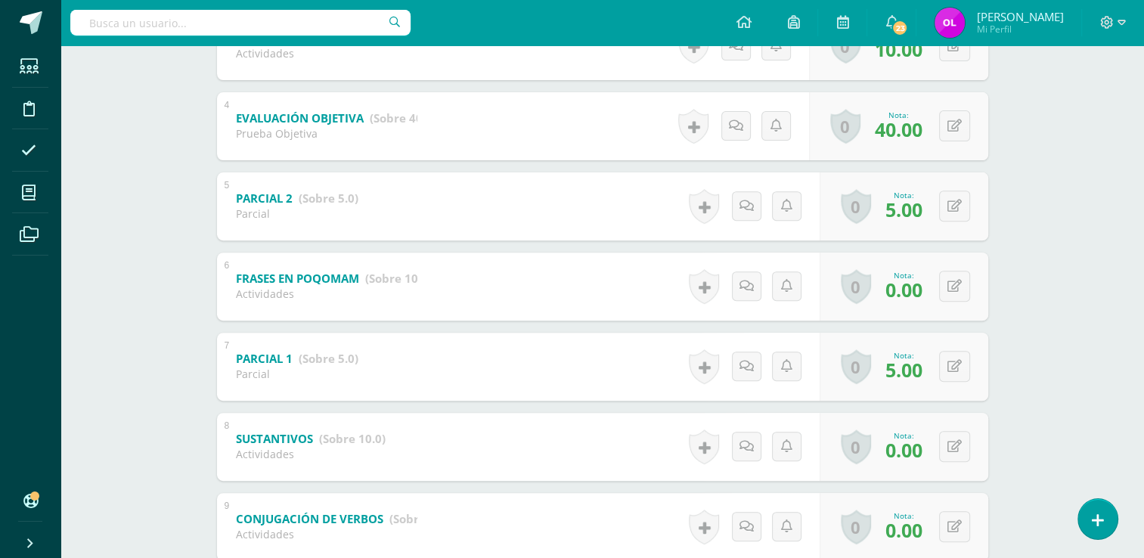
scroll to position [605, 0]
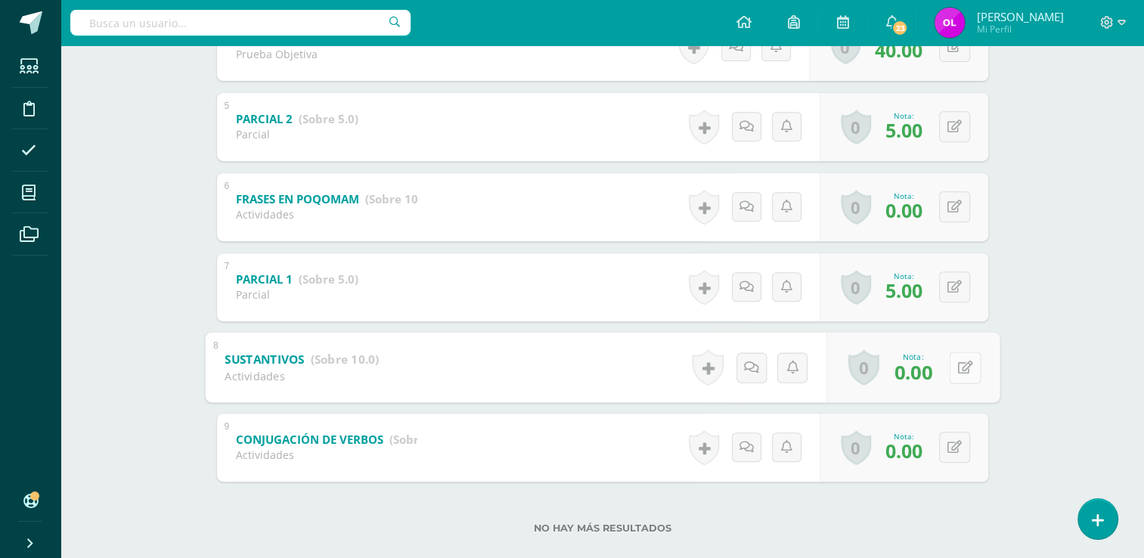
click at [958, 368] on icon at bounding box center [965, 367] width 15 height 13
type input "9"
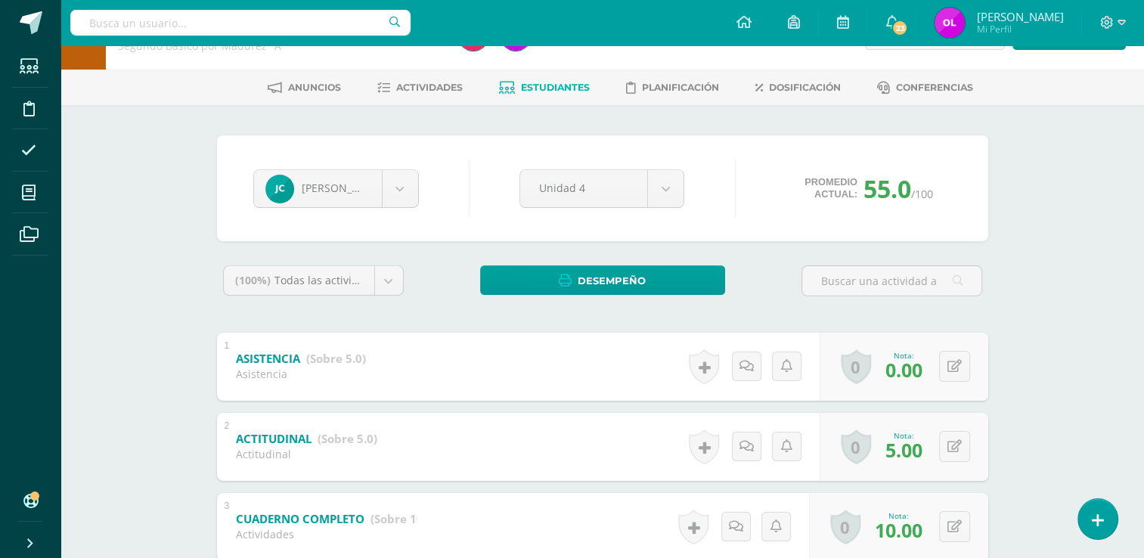
scroll to position [0, 0]
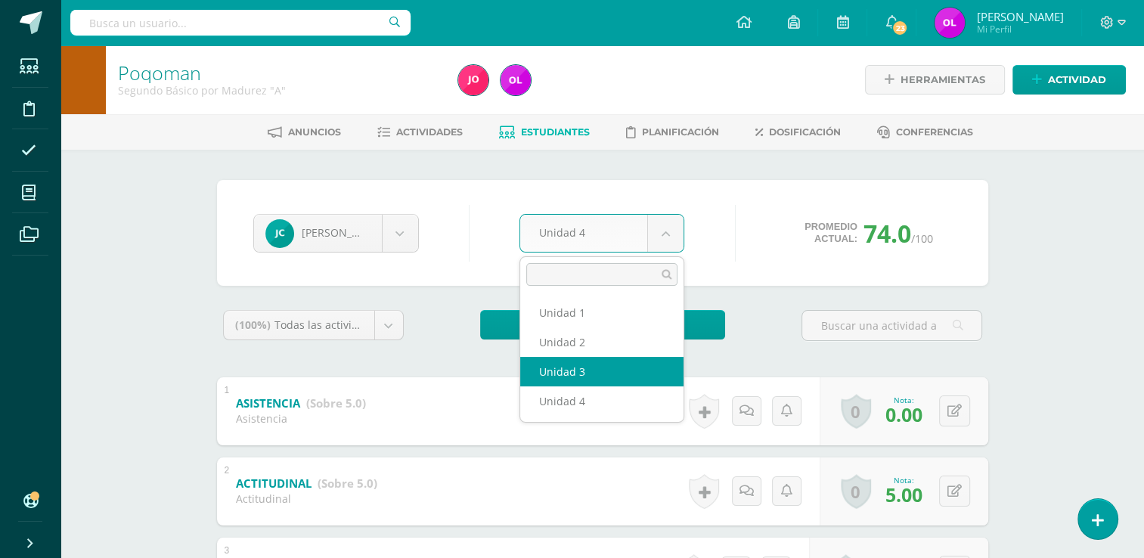
select select "Unidad 3"
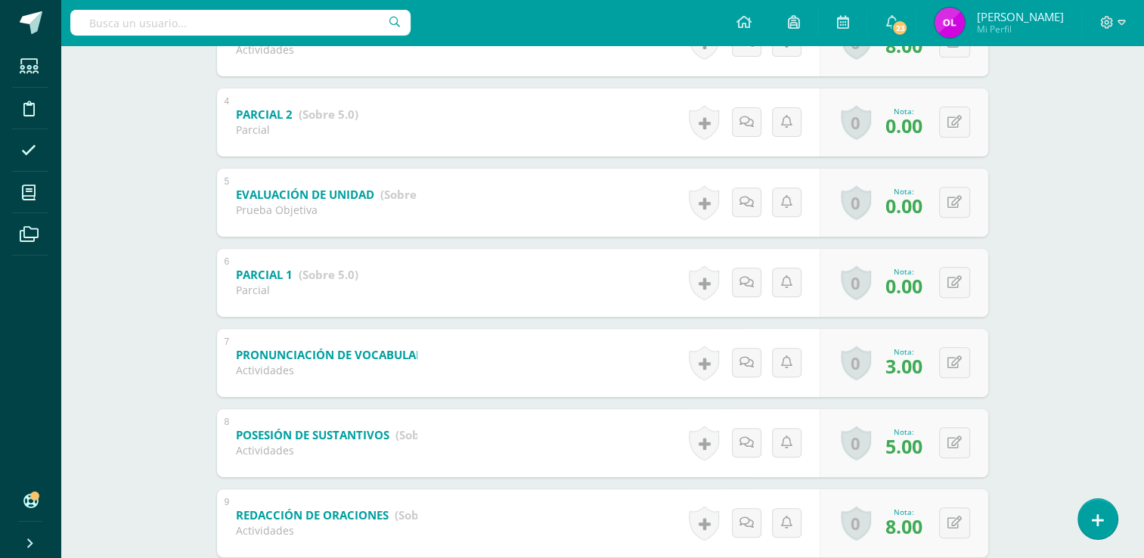
scroll to position [605, 0]
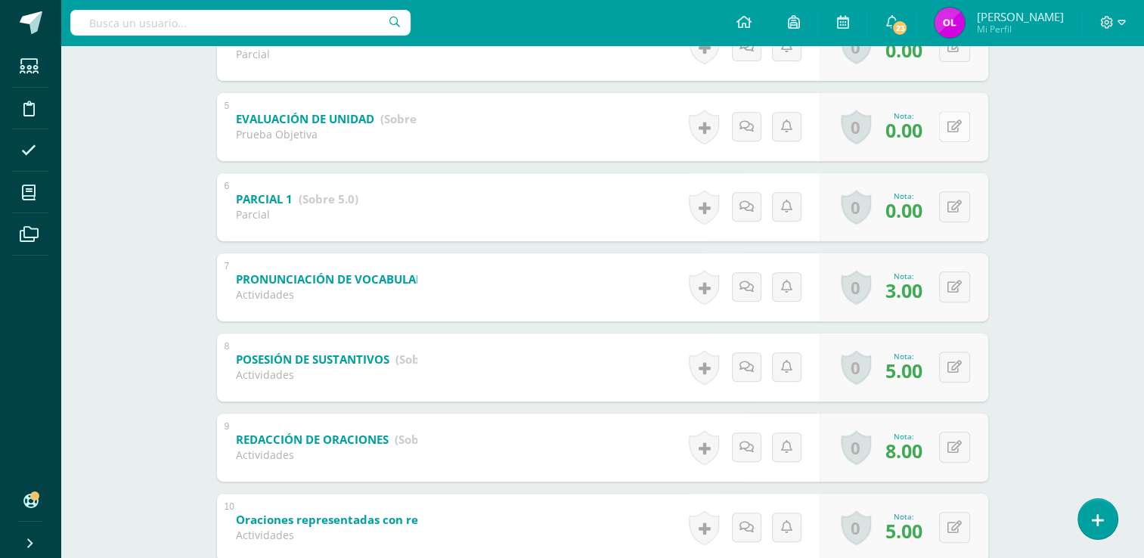
click at [956, 138] on button at bounding box center [954, 126] width 31 height 31
type input "30"
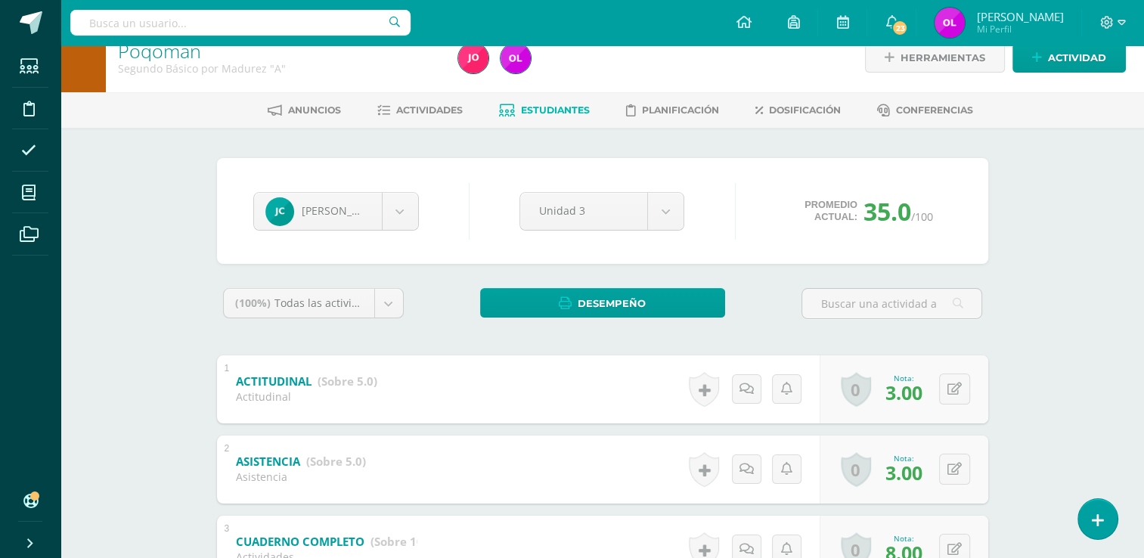
scroll to position [0, 0]
